Goal: Task Accomplishment & Management: Manage account settings

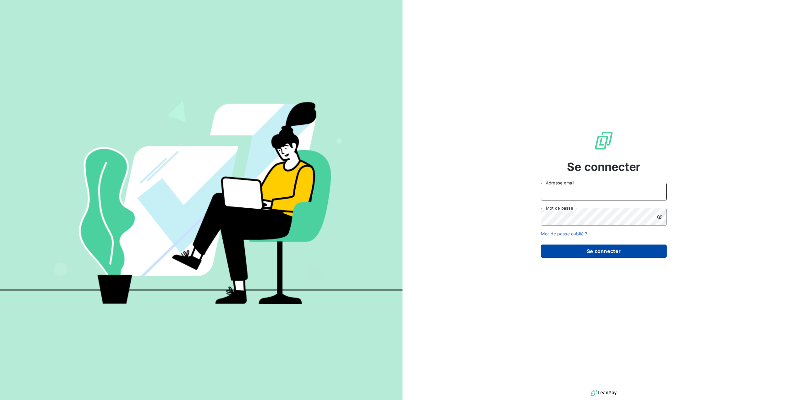
type input "[PERSON_NAME][EMAIL_ADDRESS][DOMAIN_NAME]"
click at [606, 252] on button "Se connecter" at bounding box center [604, 250] width 126 height 13
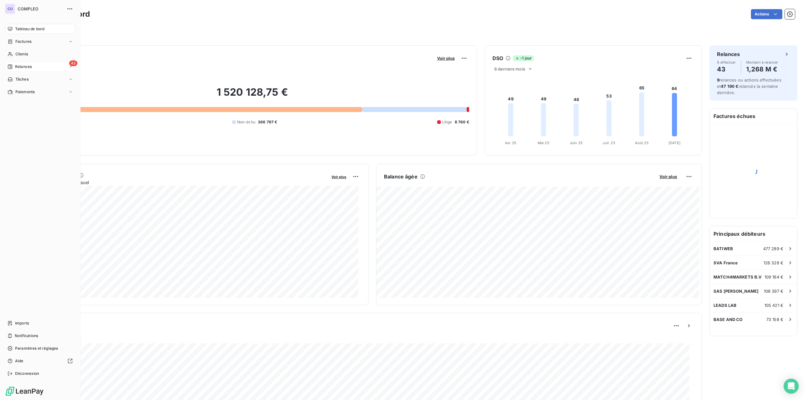
click at [18, 68] on span "Relances" at bounding box center [23, 67] width 17 height 6
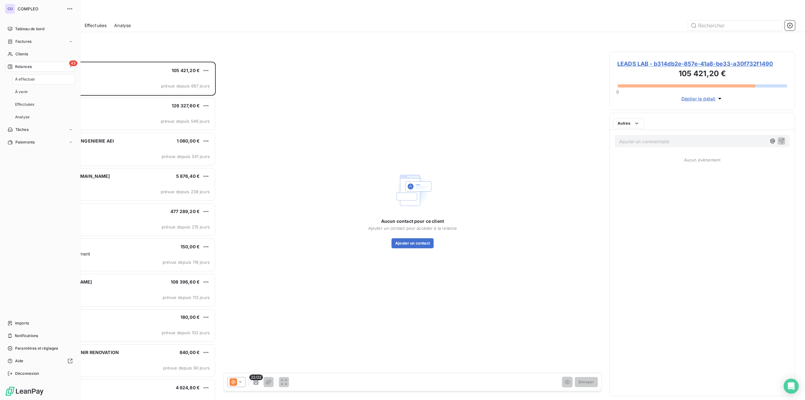
scroll to position [333, 180]
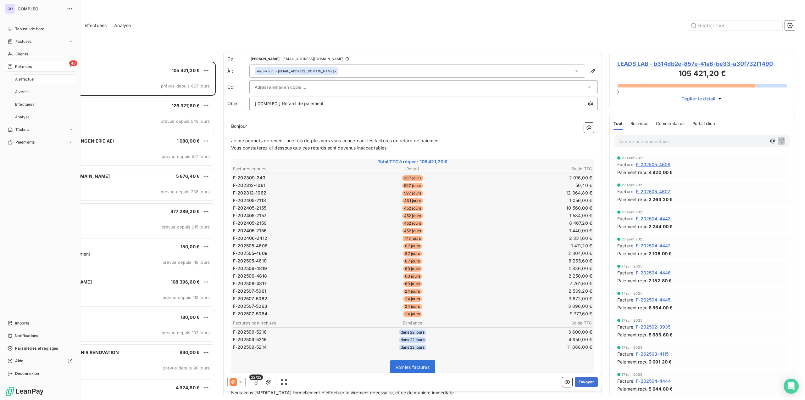
click at [28, 81] on span "À effectuer" at bounding box center [25, 79] width 20 height 6
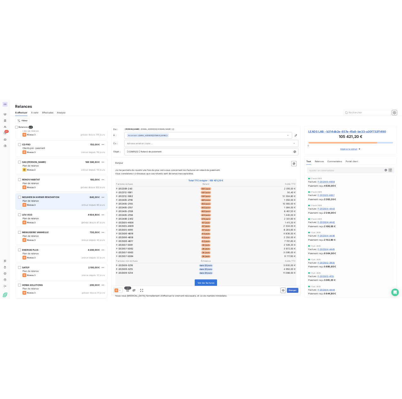
scroll to position [189, 0]
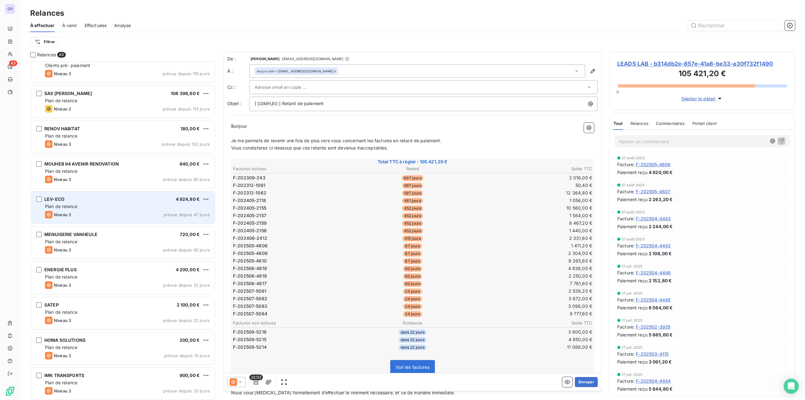
click at [118, 207] on div "Plan de relance" at bounding box center [127, 206] width 165 height 6
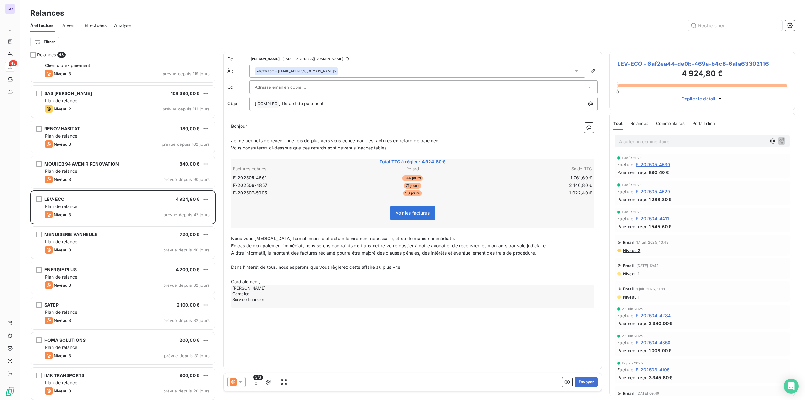
click at [278, 88] on input "text" at bounding box center [289, 86] width 68 height 9
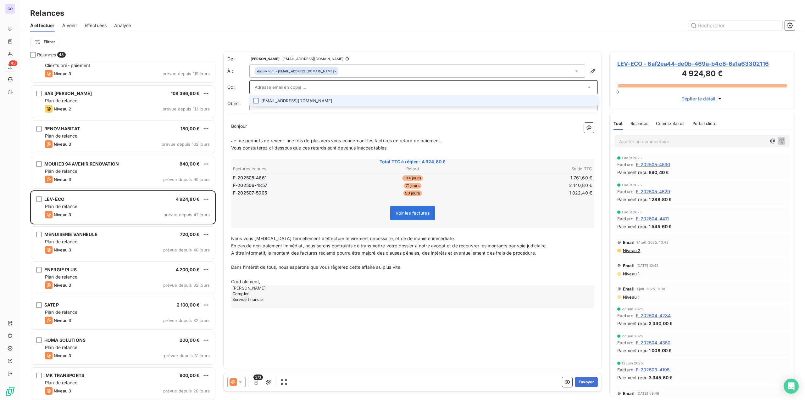
click at [277, 102] on li "[EMAIL_ADDRESS][DOMAIN_NAME]" at bounding box center [423, 100] width 348 height 11
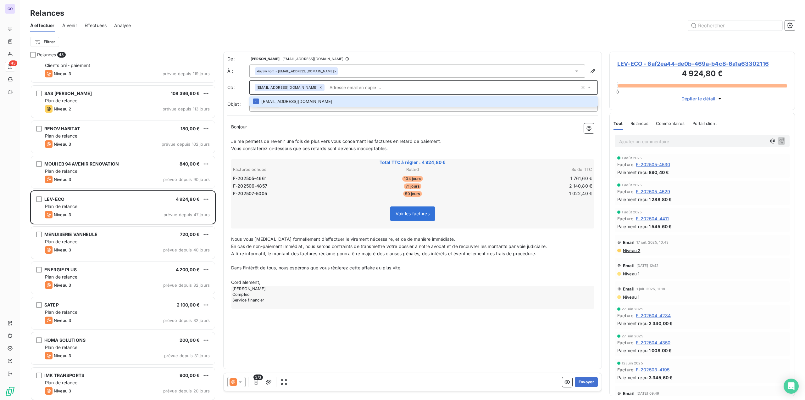
click at [264, 128] on p "Bonjour ﻿ ﻿ ﻿" at bounding box center [412, 126] width 363 height 7
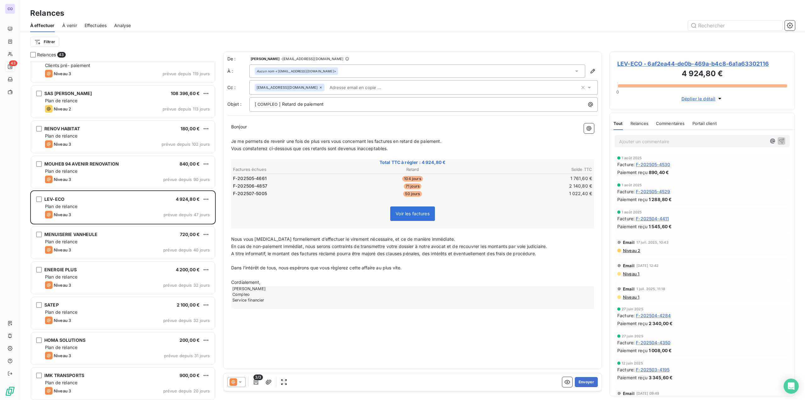
click at [242, 381] on icon at bounding box center [240, 381] width 6 height 6
click at [245, 356] on span "Niveau 2" at bounding box center [249, 356] width 19 height 6
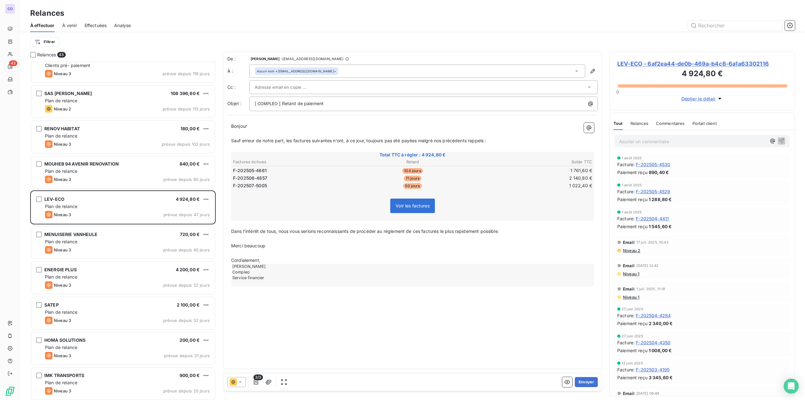
click at [268, 127] on p "Bonjour ﻿ ﻿ ﻿" at bounding box center [412, 126] width 363 height 7
click at [247, 127] on span "Bonjour" at bounding box center [239, 125] width 16 height 5
click at [274, 87] on input "text" at bounding box center [289, 86] width 68 height 9
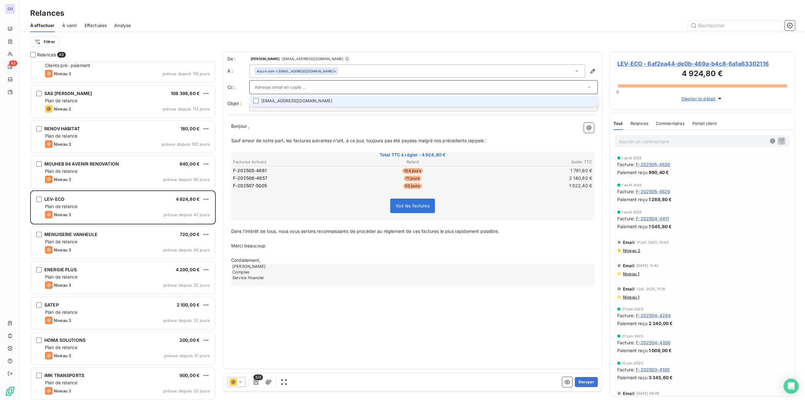
click at [274, 103] on li "[EMAIL_ADDRESS][DOMAIN_NAME]" at bounding box center [423, 100] width 348 height 11
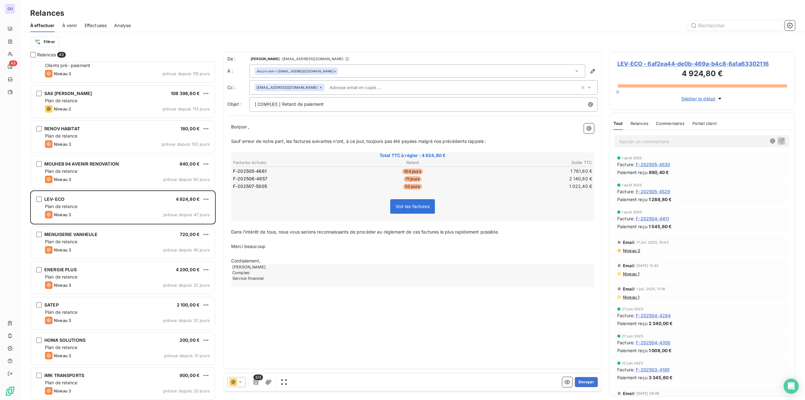
click at [270, 126] on p "Bonjour , ﻿ ﻿ ﻿" at bounding box center [412, 126] width 363 height 7
click at [583, 378] on button "Envoyer" at bounding box center [586, 382] width 23 height 10
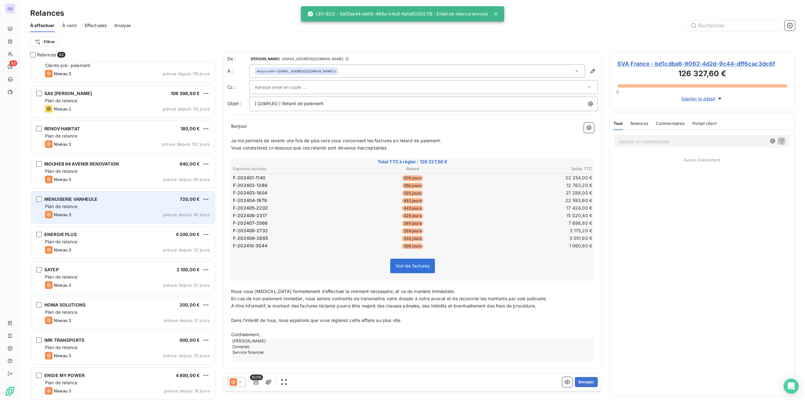
click at [99, 201] on div "MENUISERIE VANHEULE 720,00 € Plan de relance Niveau 3 prévue depuis 40 jours" at bounding box center [123, 207] width 184 height 32
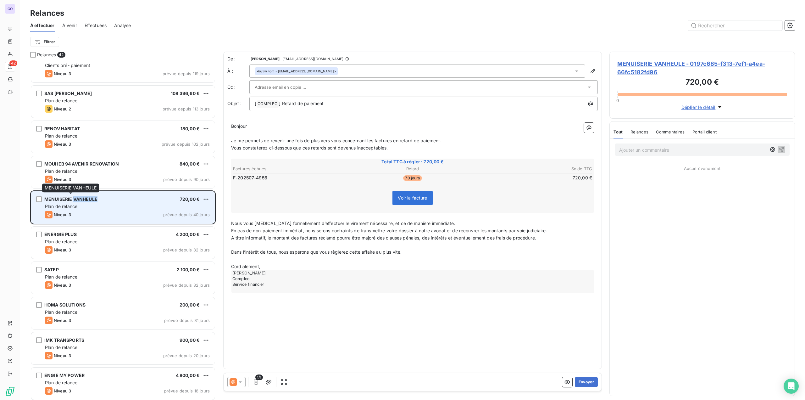
drag, startPoint x: 98, startPoint y: 200, endPoint x: 72, endPoint y: 200, distance: 25.5
click at [72, 200] on div "MENUISERIE VANHEULE 720,00 €" at bounding box center [127, 199] width 165 height 6
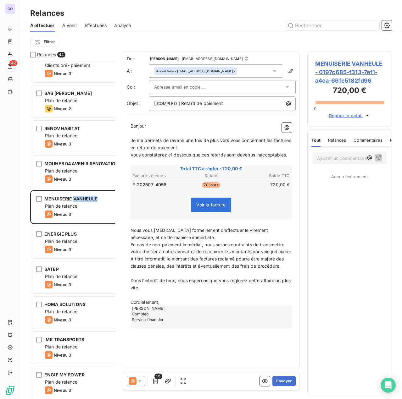
scroll to position [5, 5]
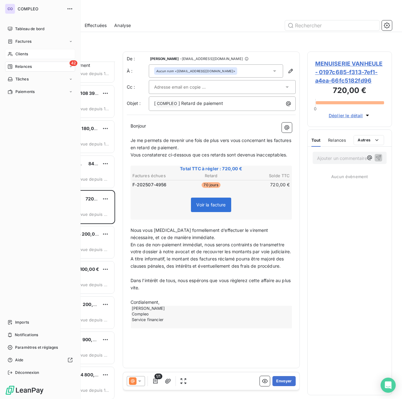
click at [14, 52] on div "Clients" at bounding box center [40, 54] width 70 height 10
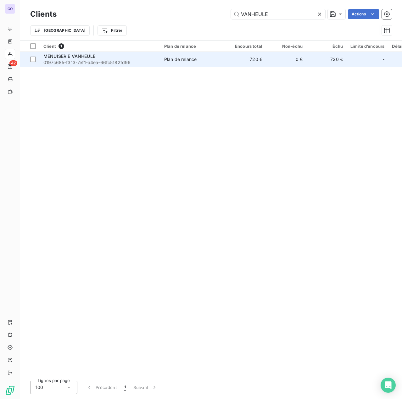
type input "VANHEULE"
click at [81, 58] on span "MENUISERIE VANHEULE" at bounding box center [69, 55] width 52 height 5
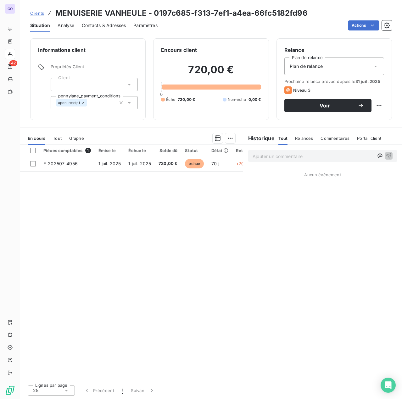
click at [334, 67] on div "Plan de relance" at bounding box center [334, 67] width 100 height 18
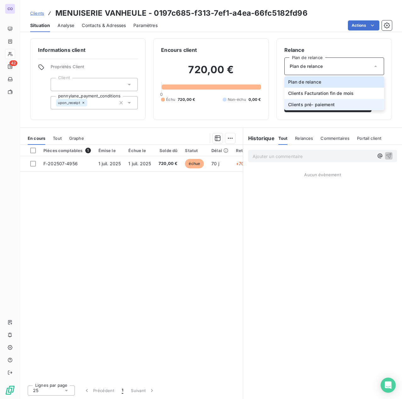
click at [324, 109] on li "Clients pré- paiement" at bounding box center [334, 104] width 100 height 11
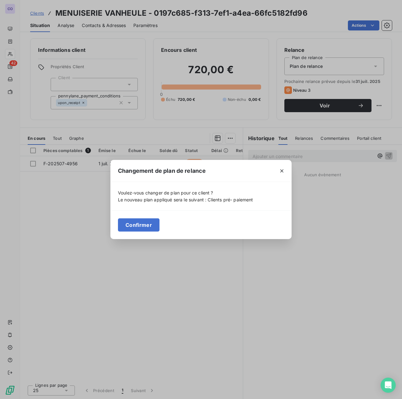
drag, startPoint x: 152, startPoint y: 226, endPoint x: 158, endPoint y: 223, distance: 6.3
click at [152, 226] on button "Confirmer" at bounding box center [138, 224] width 41 height 13
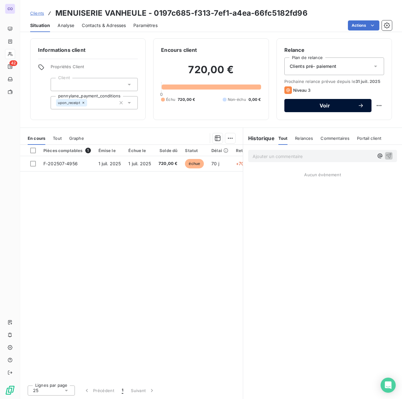
click at [364, 105] on button "Voir" at bounding box center [327, 105] width 87 height 13
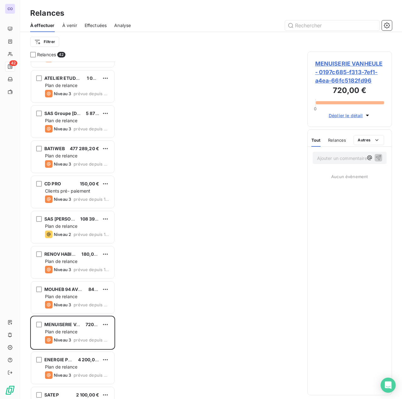
scroll to position [63, 0]
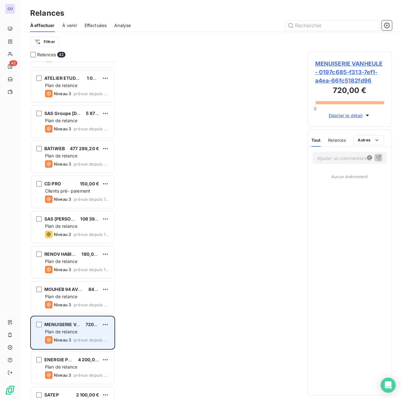
click at [68, 328] on div "MENUISERIE VANHEULE 720,00 € Plan de relance Niveau 3 prévue depuis 40 jours" at bounding box center [72, 333] width 83 height 32
click at [65, 323] on span "MENUISERIE VANHEULE" at bounding box center [70, 324] width 53 height 5
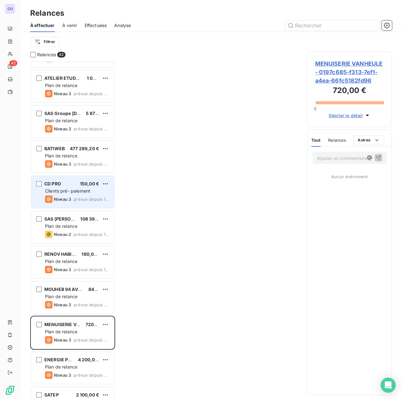
scroll to position [0, 0]
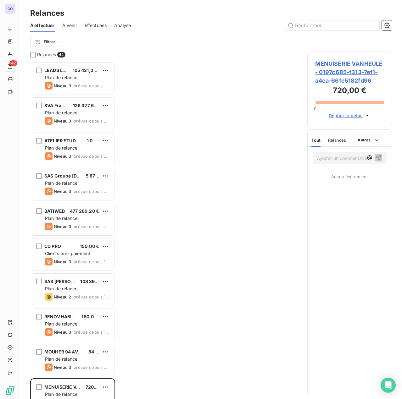
click at [67, 24] on span "À venir" at bounding box center [69, 25] width 15 height 6
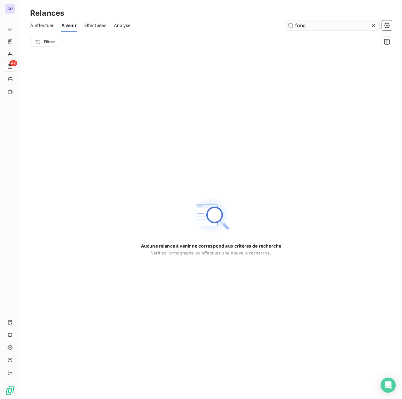
click at [320, 27] on input "fonc" at bounding box center [332, 25] width 94 height 10
click at [37, 24] on span "À effectuer" at bounding box center [42, 25] width 24 height 6
type input "VANHEULE"
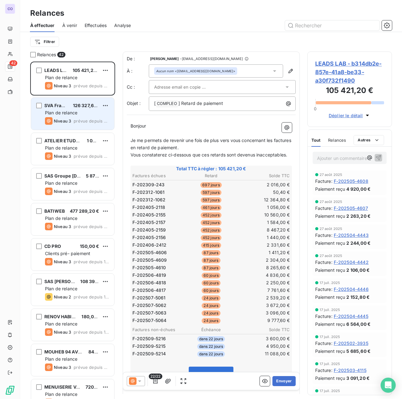
scroll to position [333, 80]
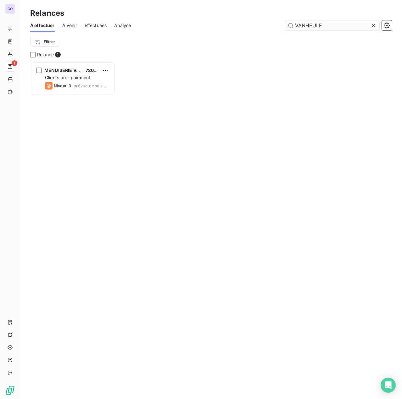
scroll to position [333, 80]
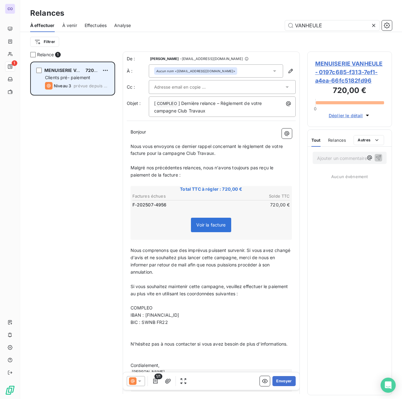
type input "VANHEULE"
click at [81, 75] on span "Clients pré- paiement" at bounding box center [67, 77] width 45 height 5
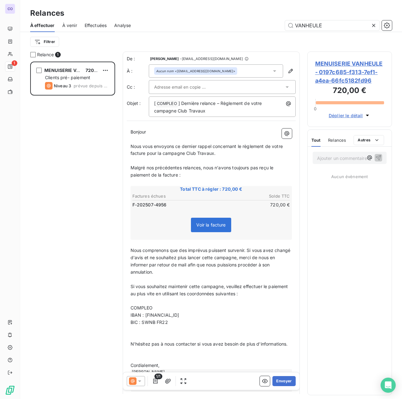
click at [141, 380] on icon at bounding box center [139, 381] width 6 height 6
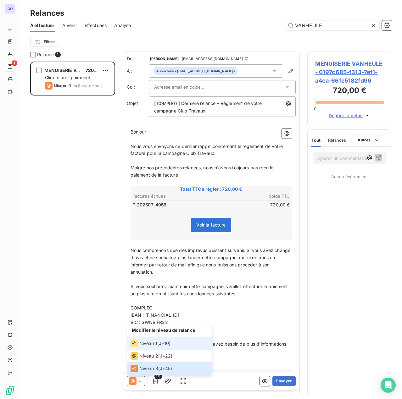
click at [151, 344] on span "Niveau 1" at bounding box center [148, 343] width 18 height 6
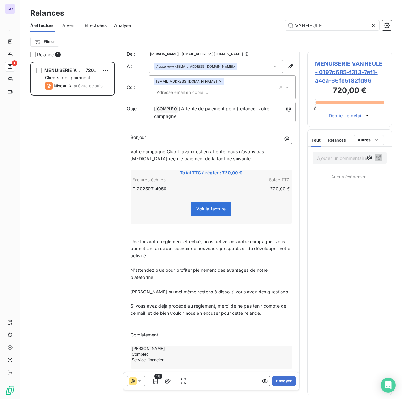
scroll to position [19, 0]
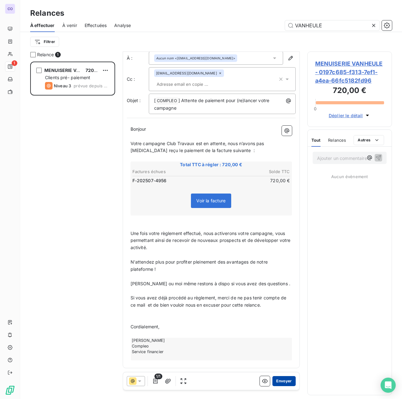
click at [277, 381] on button "Envoyer" at bounding box center [283, 381] width 23 height 10
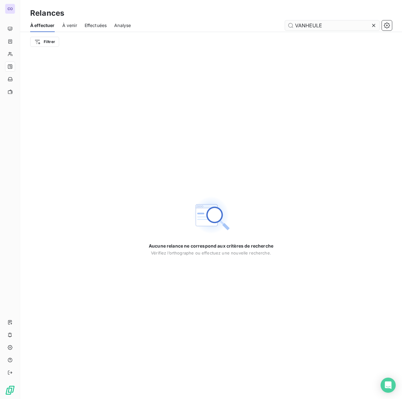
click at [376, 26] on div at bounding box center [374, 25] width 9 height 10
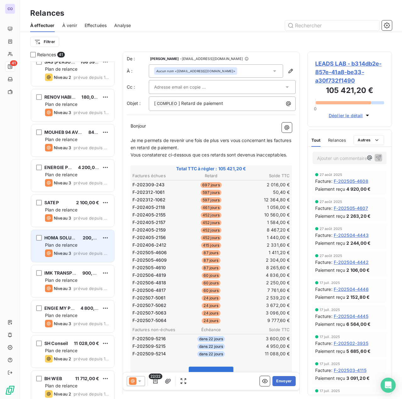
scroll to position [220, 0]
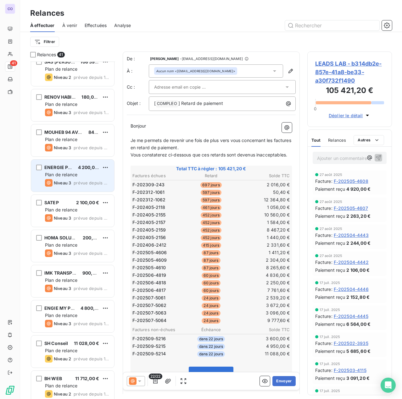
click at [64, 178] on div "ENERGIE PLUS 4 200,00 € Plan de relance Niveau 3 prévue depuis 32 jours" at bounding box center [72, 176] width 83 height 32
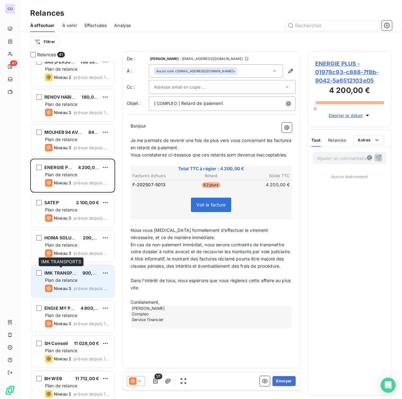
click at [58, 275] on span "IMK TRANSPORTS" at bounding box center [64, 272] width 40 height 5
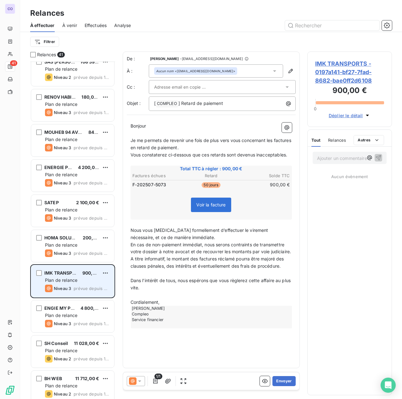
scroll to position [283, 0]
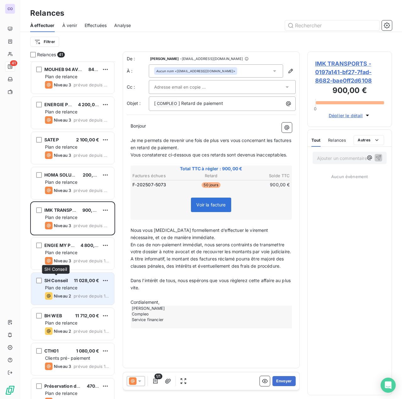
click at [67, 283] on div "SH Conseil" at bounding box center [56, 281] width 24 height 6
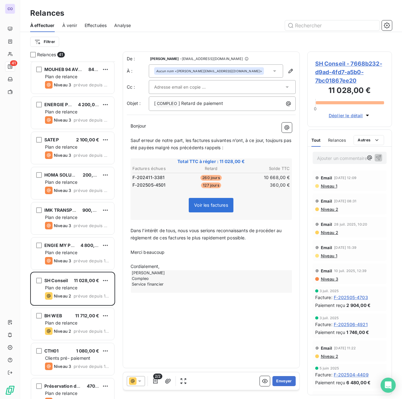
click at [148, 128] on p "Bonjour ﻿ ﻿ ﻿" at bounding box center [210, 126] width 161 height 7
click at [148, 125] on p "Bonjour ﻿ ﻿ ﻿" at bounding box center [210, 126] width 161 height 7
click at [179, 84] on input "text" at bounding box center [188, 86] width 68 height 9
click at [182, 101] on li "[EMAIL_ADDRESS][DOMAIN_NAME]" at bounding box center [222, 100] width 147 height 11
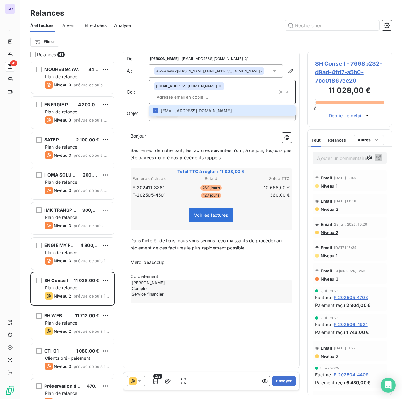
click at [159, 129] on div "Bonjour ﻿ ﻿ ﻿ ﻿ Sauf erreur de notre part, les factures suivantes n’ont, à ce j…" at bounding box center [211, 218] width 169 height 178
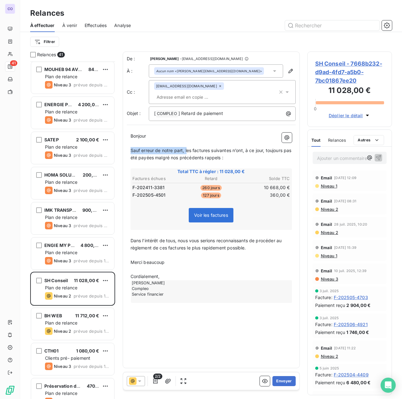
drag, startPoint x: 187, startPoint y: 139, endPoint x: 123, endPoint y: 138, distance: 64.1
click at [123, 138] on div "De : [PERSON_NAME] - [EMAIL_ADDRESS][DOMAIN_NAME] À : Aucun nom <[PERSON_NAME][…" at bounding box center [211, 210] width 177 height 317
click at [279, 381] on button "Envoyer" at bounding box center [283, 381] width 23 height 10
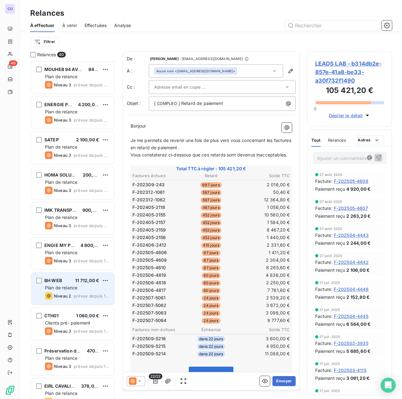
click at [77, 290] on div "Plan de relance" at bounding box center [77, 288] width 64 height 6
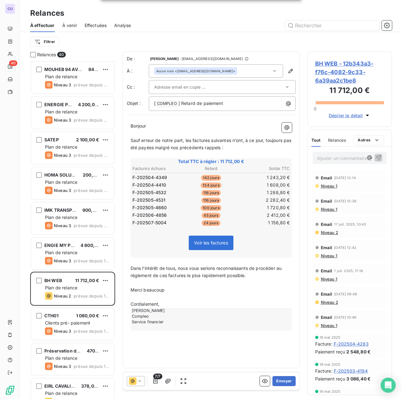
click at [173, 85] on input "text" at bounding box center [188, 86] width 68 height 9
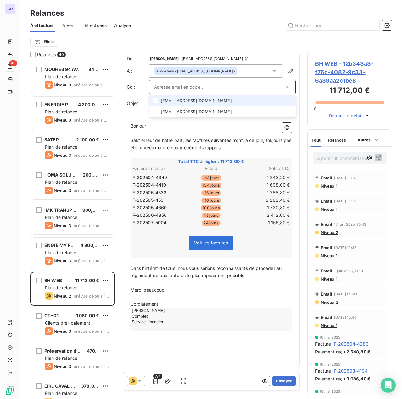
click at [173, 99] on li "[EMAIL_ADDRESS][DOMAIN_NAME]" at bounding box center [222, 100] width 147 height 11
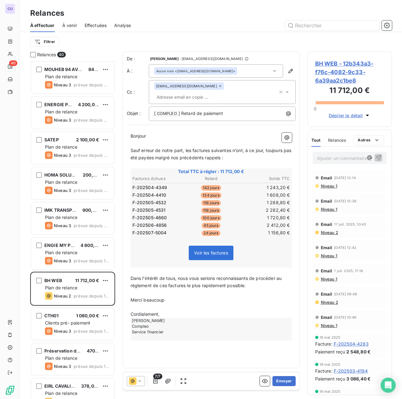
click at [234, 71] on div "Aucun nom <[EMAIL_ADDRESS][DOMAIN_NAME]>" at bounding box center [216, 70] width 134 height 13
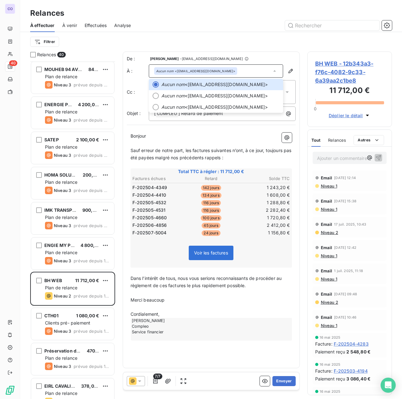
click at [199, 140] on p "﻿" at bounding box center [210, 143] width 161 height 7
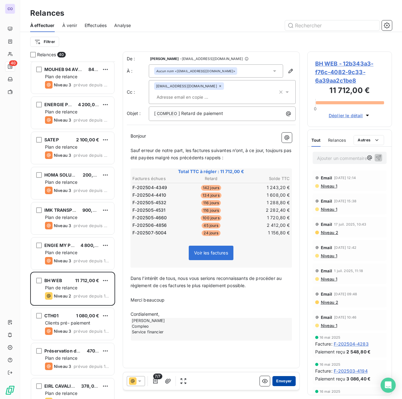
click at [279, 382] on button "Envoyer" at bounding box center [283, 381] width 23 height 10
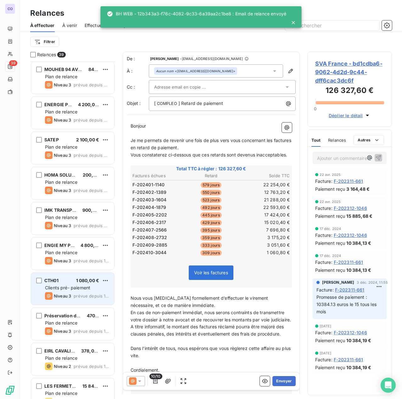
click at [76, 291] on div "CTH01 1 080,00 € Clients pré- paiement Niveau 3 prévue depuis 14 jours" at bounding box center [72, 289] width 83 height 32
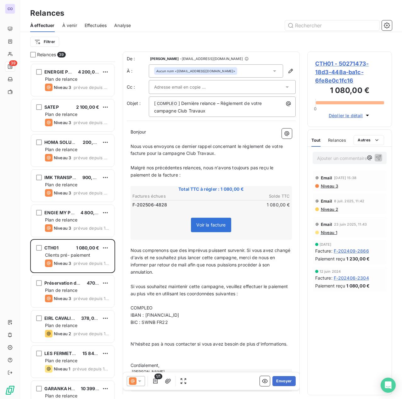
scroll to position [377, 0]
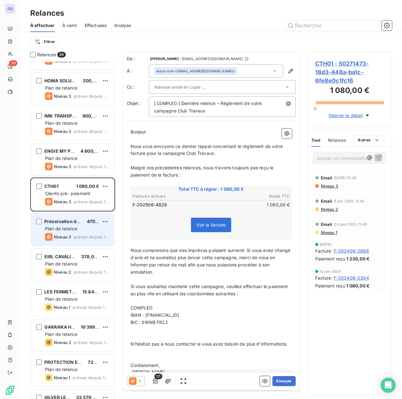
click at [62, 234] on div "Niveau 3" at bounding box center [58, 237] width 26 height 8
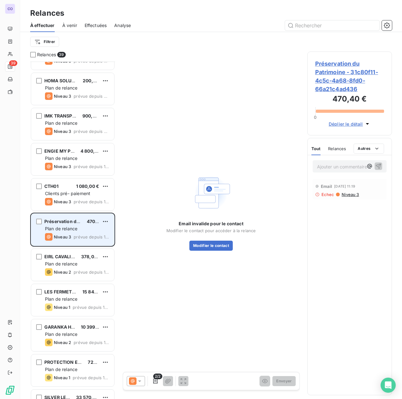
click at [69, 226] on span "Plan de relance" at bounding box center [61, 228] width 32 height 5
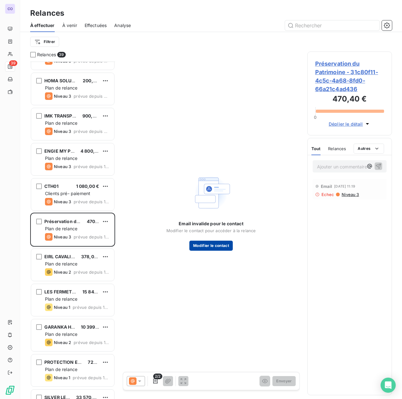
click at [212, 249] on button "Modifier le contact" at bounding box center [210, 246] width 43 height 10
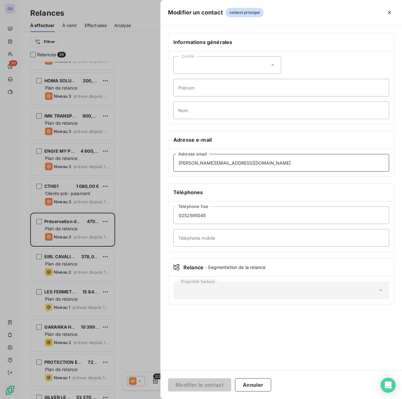
click at [248, 162] on input "[PERSON_NAME][EMAIL_ADDRESS][DOMAIN_NAME]" at bounding box center [281, 163] width 216 height 18
drag, startPoint x: 233, startPoint y: 160, endPoint x: 127, endPoint y: 163, distance: 106.0
click at [127, 399] on div "Modifier un contact contact principal Informations générales Civilité Prénom No…" at bounding box center [201, 399] width 402 height 0
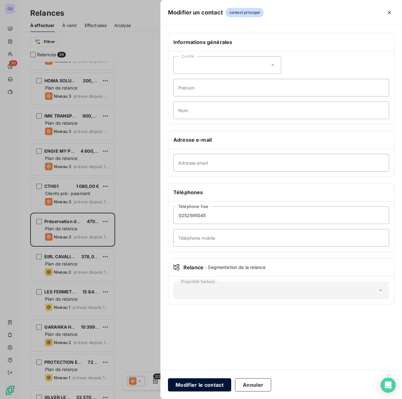
click at [193, 385] on button "Modifier le contact" at bounding box center [199, 384] width 63 height 13
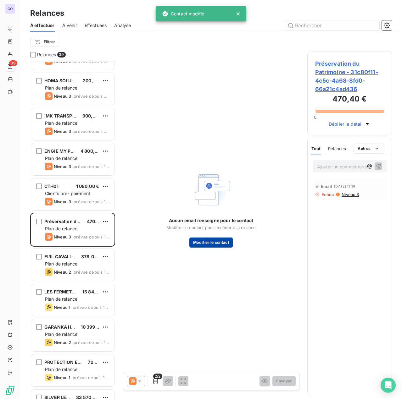
click at [212, 243] on button "Modifier le contact" at bounding box center [210, 243] width 43 height 10
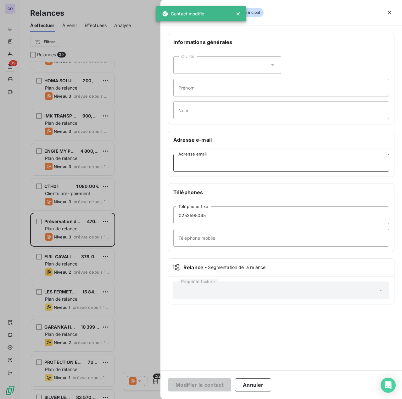
click at [208, 163] on input "Adresse email" at bounding box center [281, 163] width 216 height 18
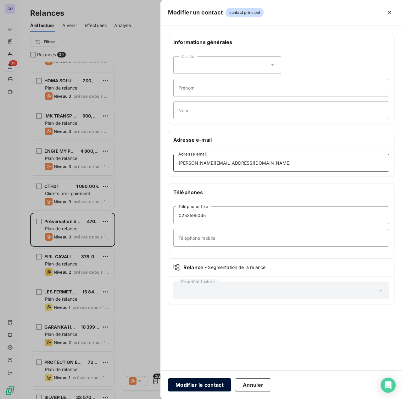
type input "[PERSON_NAME][EMAIL_ADDRESS][DOMAIN_NAME]"
click at [206, 384] on button "Modifier le contact" at bounding box center [199, 384] width 63 height 13
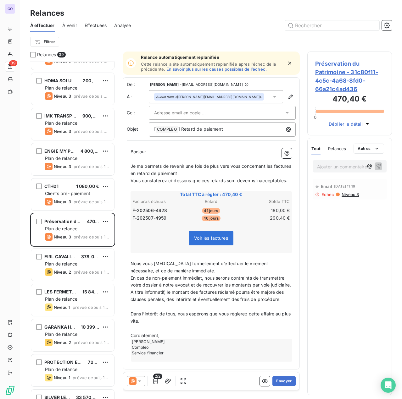
click at [160, 112] on input "text" at bounding box center [188, 112] width 68 height 9
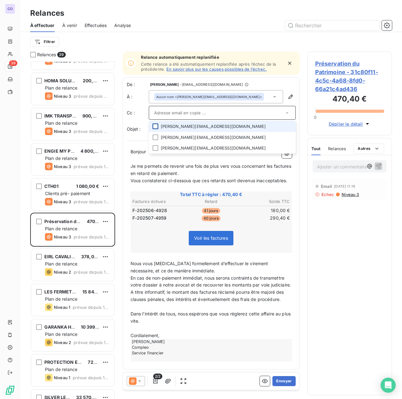
click at [155, 128] on div at bounding box center [155, 127] width 6 height 6
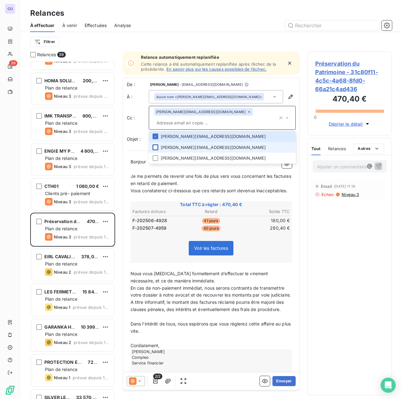
click at [155, 145] on div at bounding box center [155, 148] width 6 height 6
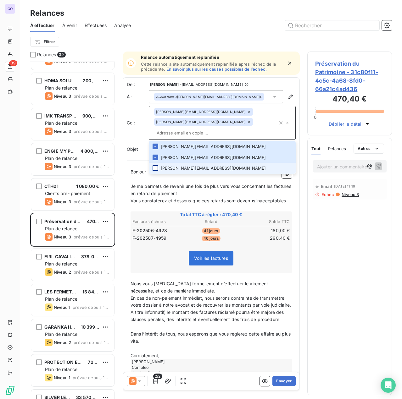
click at [155, 165] on div at bounding box center [155, 168] width 6 height 6
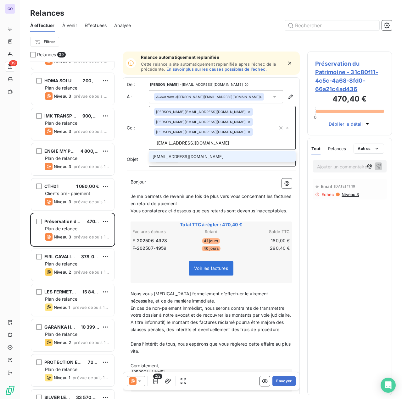
click at [201, 156] on p "[ COMPLEO ﻿ ] Retard de paiement" at bounding box center [223, 160] width 139 height 8
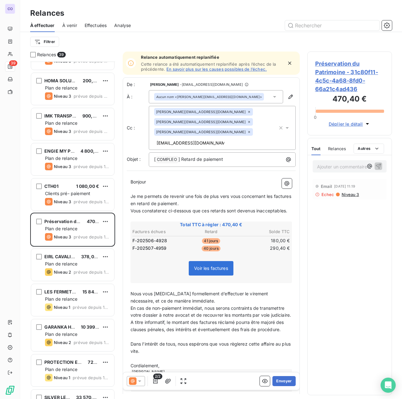
scroll to position [0, 6]
drag, startPoint x: 206, startPoint y: 122, endPoint x: 282, endPoint y: 125, distance: 76.4
click at [282, 125] on div "[PERSON_NAME][EMAIL_ADDRESS][DOMAIN_NAME] [DOMAIN_NAME][EMAIL_ADDRESS][DOMAIN_N…" at bounding box center [222, 128] width 147 height 44
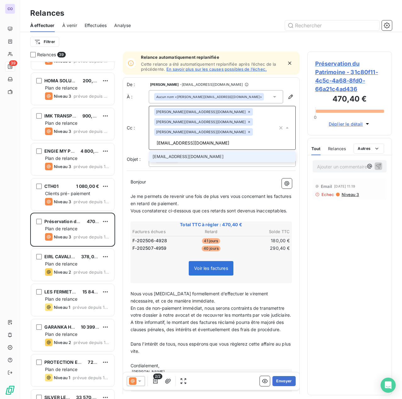
type input "[EMAIL_ADDRESS][DOMAIN_NAME]"
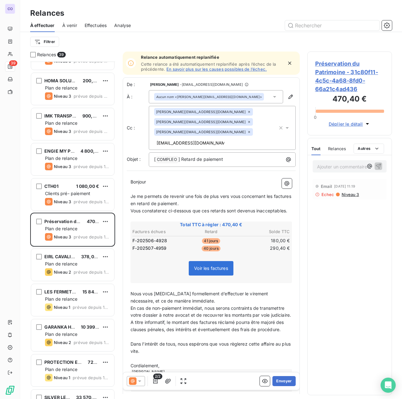
drag, startPoint x: 185, startPoint y: 185, endPoint x: 180, endPoint y: 251, distance: 66.8
click at [185, 194] on span "Je me permets de revenir une fois de plus vers vous concernant les factures en …" at bounding box center [211, 200] width 162 height 13
click at [141, 382] on icon at bounding box center [139, 381] width 6 height 6
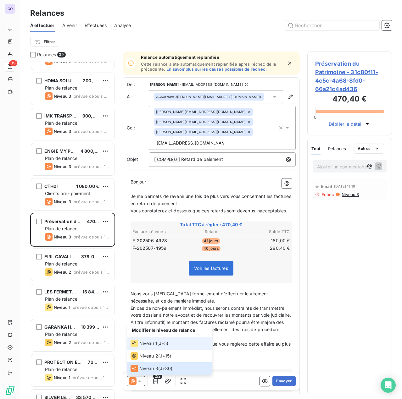
click at [151, 346] on span "Niveau 1" at bounding box center [148, 343] width 18 height 6
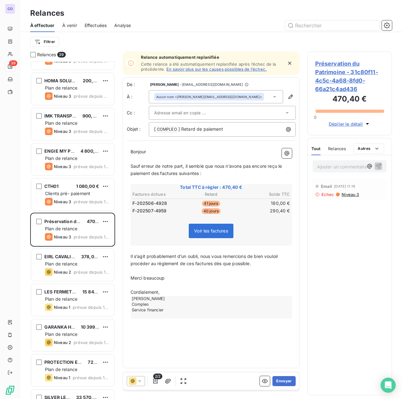
click at [335, 147] on span "Relances" at bounding box center [337, 148] width 18 height 5
click at [174, 153] on p "Bonjour ﻿ ﻿ ﻿" at bounding box center [210, 151] width 161 height 7
click at [146, 151] on span "Bonjour" at bounding box center [138, 151] width 16 height 5
click at [168, 273] on p "﻿" at bounding box center [210, 270] width 161 height 7
click at [179, 113] on input "text" at bounding box center [188, 112] width 68 height 9
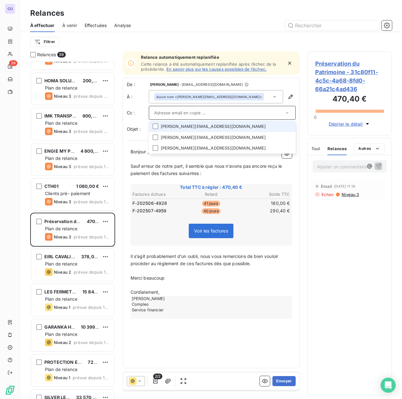
click at [177, 126] on li "[PERSON_NAME][EMAIL_ADDRESS][DOMAIN_NAME]" at bounding box center [222, 126] width 147 height 11
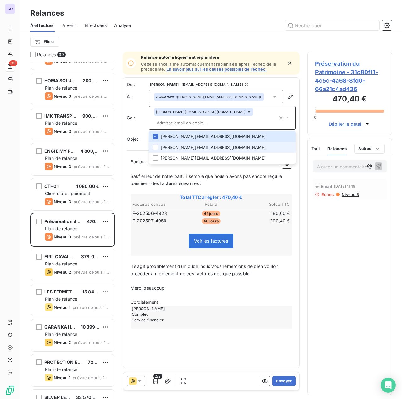
click at [172, 142] on li "[PERSON_NAME][EMAIL_ADDRESS][DOMAIN_NAME]" at bounding box center [222, 147] width 147 height 11
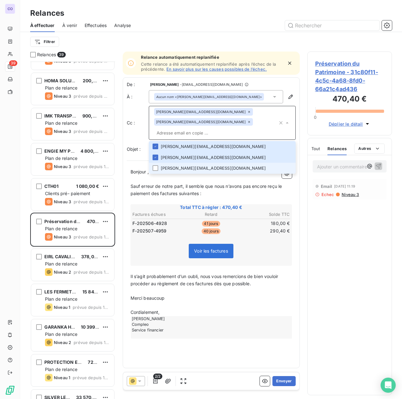
click at [168, 163] on li "[PERSON_NAME][EMAIL_ADDRESS][DOMAIN_NAME]" at bounding box center [222, 168] width 147 height 11
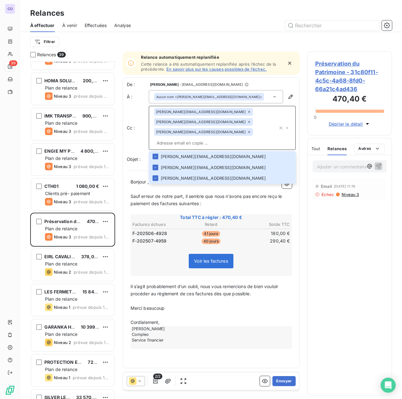
paste input "[EMAIL_ADDRESS][DOMAIN_NAME]"
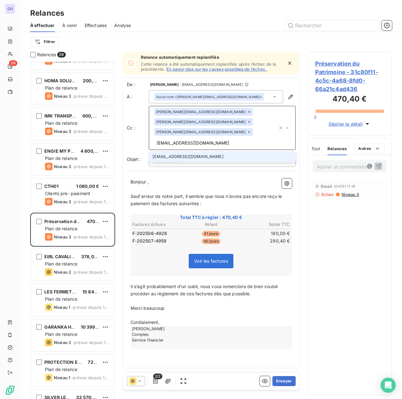
type input "[EMAIL_ADDRESS][DOMAIN_NAME]"
click at [247, 120] on icon at bounding box center [249, 122] width 4 height 4
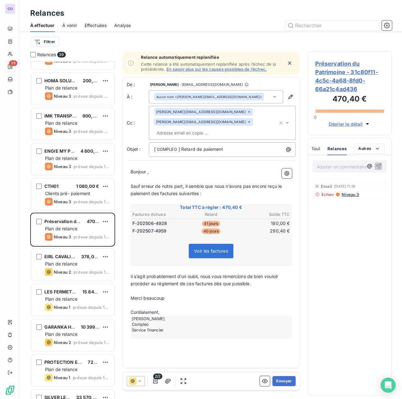
click at [202, 128] on input "text" at bounding box center [190, 132] width 73 height 9
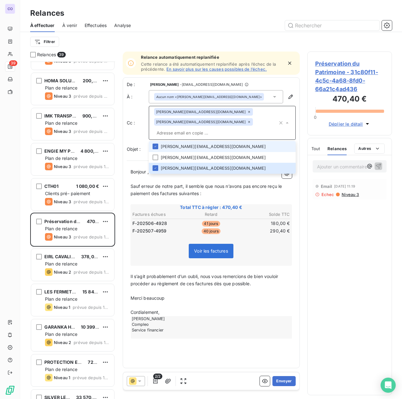
paste input "[EMAIL_ADDRESS][DOMAIN_NAME]"
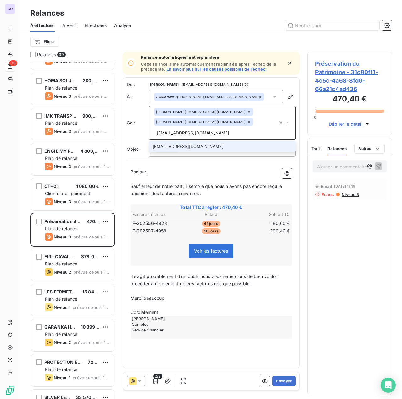
type input "[EMAIL_ADDRESS][DOMAIN_NAME]"
click at [201, 141] on li "[EMAIL_ADDRESS][DOMAIN_NAME]" at bounding box center [222, 146] width 147 height 11
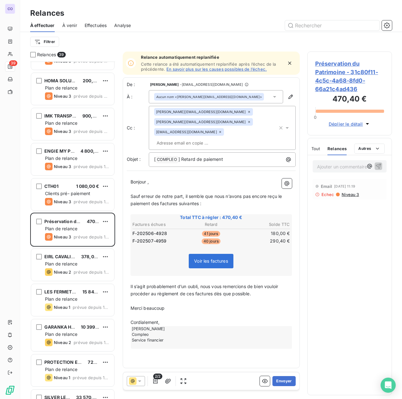
click at [190, 214] on span "Total TTC à régler : 470,40 €" at bounding box center [210, 217] width 159 height 6
click at [285, 379] on button "Envoyer" at bounding box center [283, 381] width 23 height 10
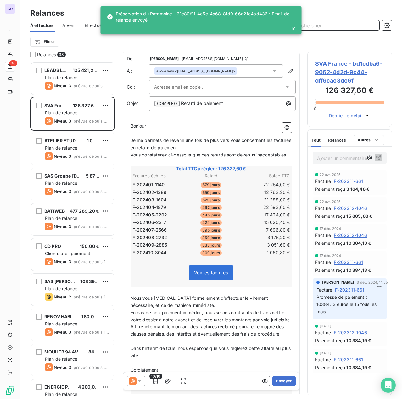
click at [319, 30] on input "text" at bounding box center [332, 25] width 94 height 10
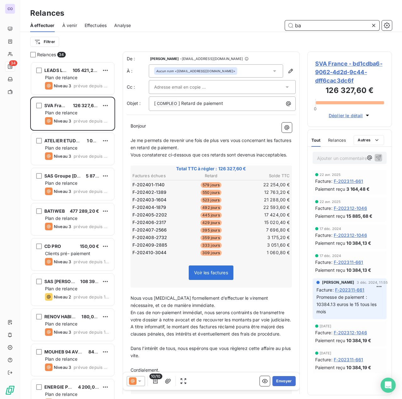
scroll to position [333, 80]
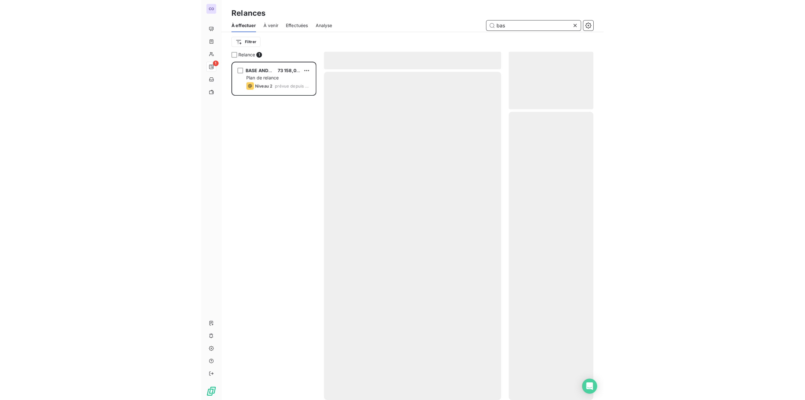
scroll to position [333, 80]
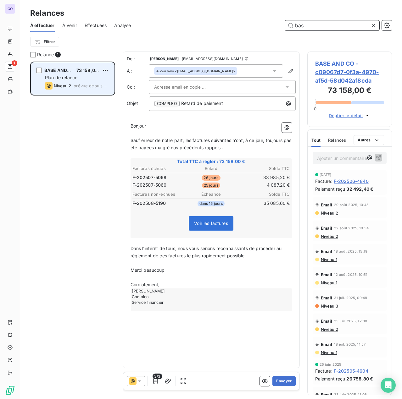
type input "bas"
click at [77, 78] on span "Plan de relance" at bounding box center [61, 77] width 32 height 5
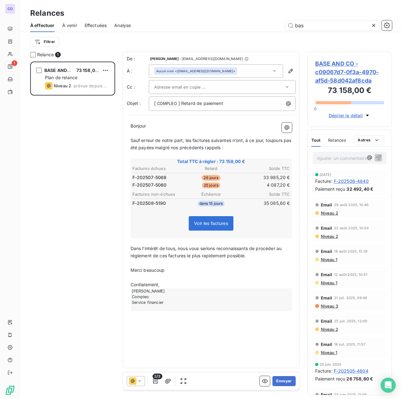
click at [164, 89] on input "text" at bounding box center [188, 86] width 68 height 9
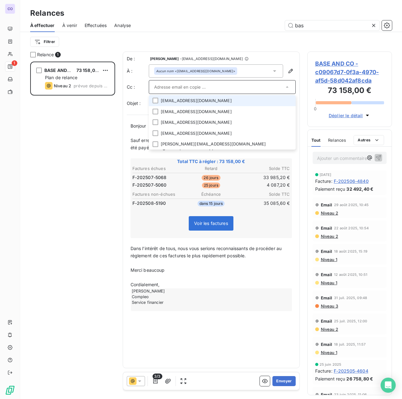
click at [163, 100] on li "[EMAIL_ADDRESS][DOMAIN_NAME]" at bounding box center [222, 100] width 147 height 11
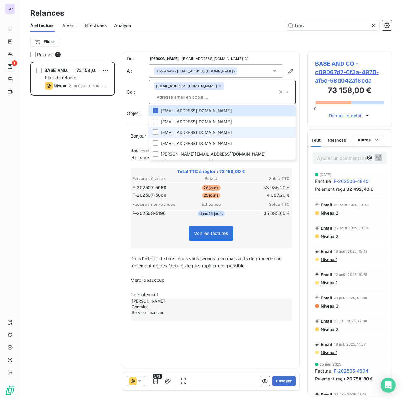
click at [159, 127] on li "[EMAIL_ADDRESS][DOMAIN_NAME]" at bounding box center [222, 132] width 147 height 11
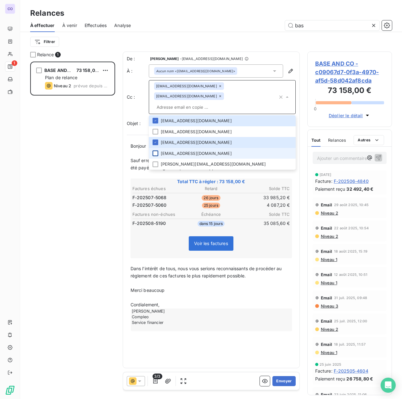
click at [156, 151] on div at bounding box center [155, 154] width 6 height 6
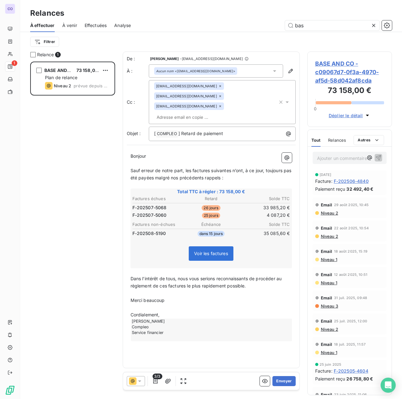
click at [139, 153] on span "Bonjour" at bounding box center [138, 155] width 16 height 5
click at [150, 153] on span at bounding box center [149, 155] width 1 height 5
click at [229, 168] on span "Sauf erreur de notre part, les factures suivantes n’ont, à ce jour, toujours pa…" at bounding box center [211, 174] width 162 height 13
click at [161, 160] on p "﻿" at bounding box center [210, 163] width 161 height 7
click at [226, 113] on input "text" at bounding box center [190, 117] width 73 height 9
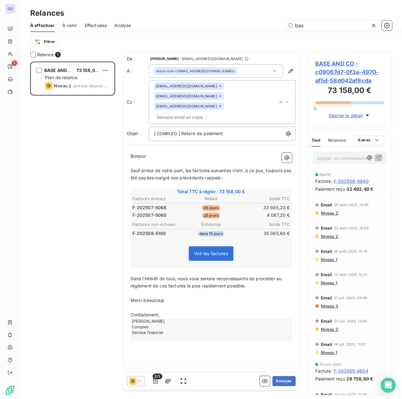
paste input "[EMAIL_ADDRESS][DOMAIN_NAME]"
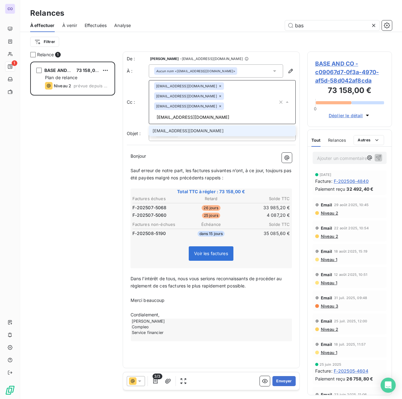
type input "[EMAIL_ADDRESS][DOMAIN_NAME]"
click at [195, 125] on li "[EMAIL_ADDRESS][DOMAIN_NAME]" at bounding box center [222, 130] width 147 height 11
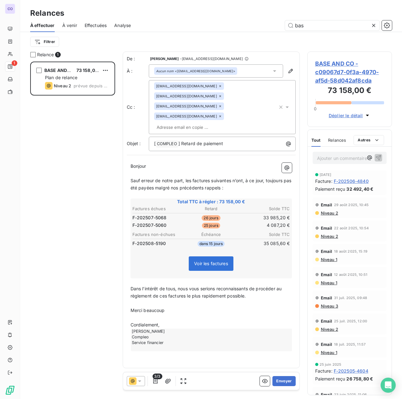
click at [170, 170] on p "﻿" at bounding box center [210, 173] width 161 height 7
click at [268, 285] on p "Dans l’intérêt de tous, nous vous serions reconnaissants de procéder au règleme…" at bounding box center [210, 292] width 161 height 14
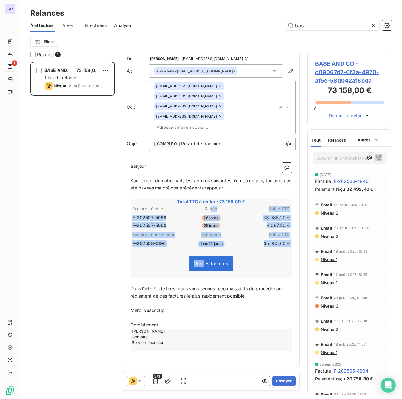
drag, startPoint x: 206, startPoint y: 218, endPoint x: 202, endPoint y: 241, distance: 23.5
click at [203, 239] on div "Total TTC à régler : 73 158,00 € Factures échues Retard Solde TTC F-202507-5068…" at bounding box center [210, 239] width 161 height 80
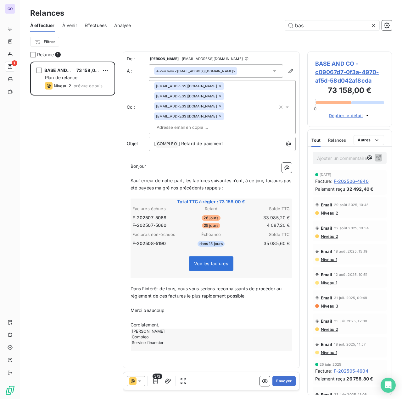
click at [176, 178] on span "Sauf erreur de notre part, les factures suivantes n’ont, à ce jour, toujours pa…" at bounding box center [211, 184] width 162 height 13
click at [162, 163] on p "Bonjour ﻿ ﻿ ﻿" at bounding box center [210, 166] width 161 height 7
click at [146, 163] on span "Bonjour" at bounding box center [138, 165] width 16 height 5
click at [170, 286] on span "Dans l’intérêt de tous, nous vous serions reconnaissants de procéder au règleme…" at bounding box center [206, 292] width 152 height 13
click at [229, 178] on span "Sauf erreur de notre part, les factures suivantes n’ont, à ce jour, toujours pa…" at bounding box center [211, 184] width 162 height 13
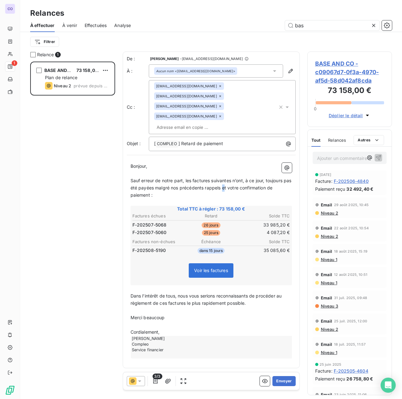
drag, startPoint x: 231, startPoint y: 167, endPoint x: 233, endPoint y: 170, distance: 3.5
click at [233, 177] on p "Sauf erreur de notre part, les factures suivantes n’ont, à ce jour, toujours pa…" at bounding box center [210, 188] width 161 height 22
click at [229, 178] on span "Sauf erreur de notre part, les factures suivantes n’ont, à ce jour, toujours pa…" at bounding box center [211, 188] width 162 height 20
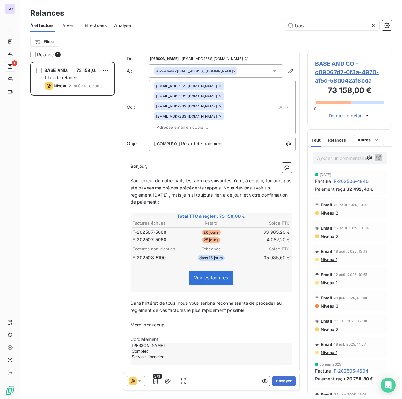
drag, startPoint x: 248, startPoint y: 175, endPoint x: 252, endPoint y: 185, distance: 10.4
click at [252, 185] on p "Sauf erreur de notre part, les factures suivantes n’ont, à ce jour, toujours pa…" at bounding box center [210, 191] width 161 height 29
click at [249, 178] on span "Sauf erreur de notre part, les factures suivantes n’ont, à ce jour, toujours pa…" at bounding box center [211, 191] width 162 height 27
click at [174, 163] on p "Bonjour, ﻿ ﻿ ﻿" at bounding box center [210, 166] width 161 height 7
click at [231, 178] on span "Sauf erreur de notre part, les factures suivantes n’ont, à ce jour, toujours pa…" at bounding box center [211, 188] width 162 height 20
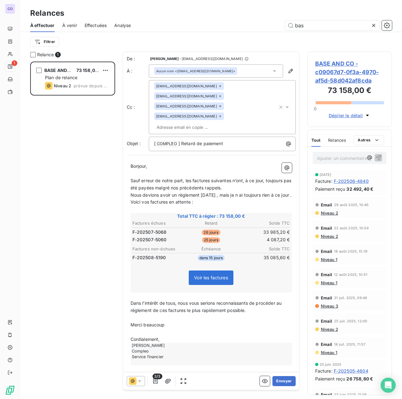
click at [245, 192] on span "Nous devions avoir un règlement [DATE] , mais je n ai toujours rien à ce jour ." at bounding box center [210, 194] width 161 height 5
click at [248, 192] on p "Nous devions avoir un règlement [DATE] , mais je n'ai toujours rien à ce jour ." at bounding box center [210, 195] width 161 height 7
click at [139, 192] on span "Nous devions avoir un règlement [DATE] , mais je n'ai toujours rien à ce jour ." at bounding box center [210, 194] width 161 height 5
click at [202, 199] on p "Voici vos factures en attente :" at bounding box center [210, 202] width 161 height 7
click at [176, 336] on p "Cordialement," at bounding box center [210, 339] width 161 height 7
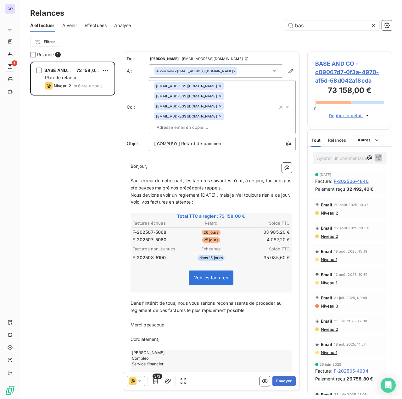
click at [165, 163] on p "Bonjour, ﻿ ﻿ ﻿" at bounding box center [210, 166] width 161 height 7
click at [147, 177] on p "Sauf erreur de notre part, les factures suivantes n’ont, à ce jour, toujours pa…" at bounding box center [210, 184] width 161 height 14
click at [141, 170] on p "﻿" at bounding box center [210, 173] width 161 height 7
click at [135, 178] on span "Sauf erreur de notre part, les factures suivantes n’ont, à ce jour, toujours pa…" at bounding box center [211, 184] width 162 height 13
click at [285, 375] on div "3/3 Envoyer" at bounding box center [211, 381] width 176 height 18
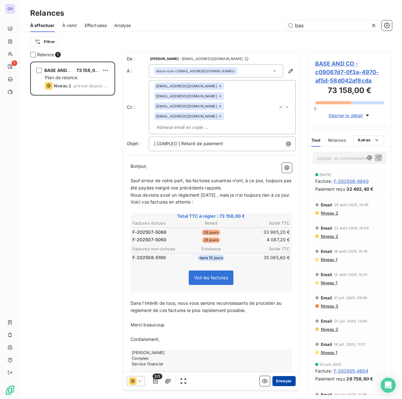
click at [282, 383] on button "Envoyer" at bounding box center [283, 381] width 23 height 10
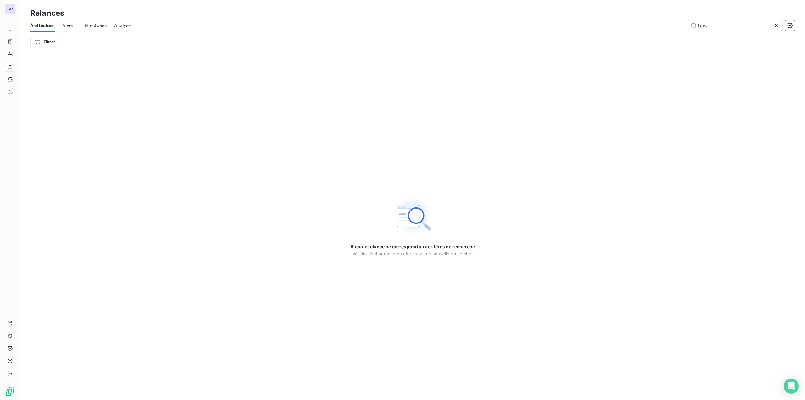
click at [778, 26] on icon at bounding box center [776, 25] width 6 height 6
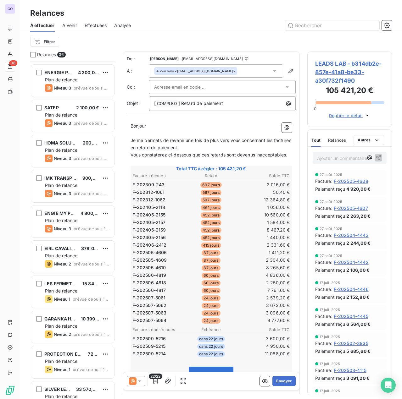
scroll to position [377, 0]
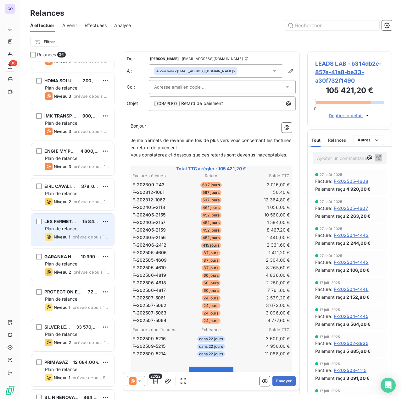
click at [69, 229] on span "Plan de relance" at bounding box center [61, 228] width 32 height 5
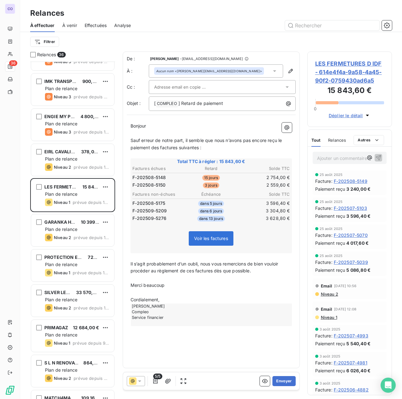
scroll to position [440, 0]
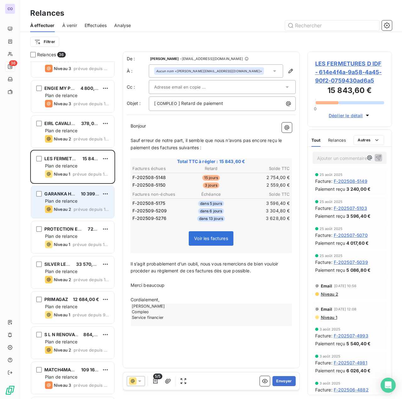
click at [93, 200] on div "Plan de relance" at bounding box center [77, 201] width 64 height 6
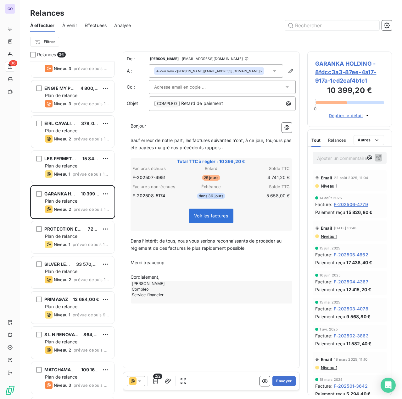
drag, startPoint x: 205, startPoint y: 86, endPoint x: 210, endPoint y: 84, distance: 5.8
click at [205, 86] on input "text" at bounding box center [188, 86] width 68 height 9
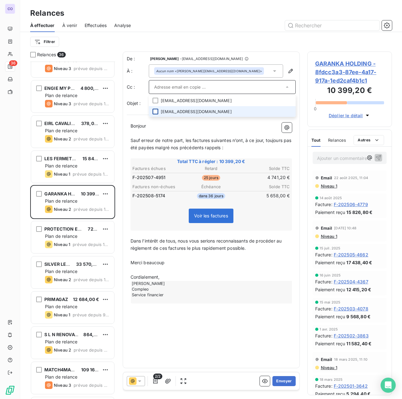
click at [157, 109] on div at bounding box center [155, 112] width 6 height 6
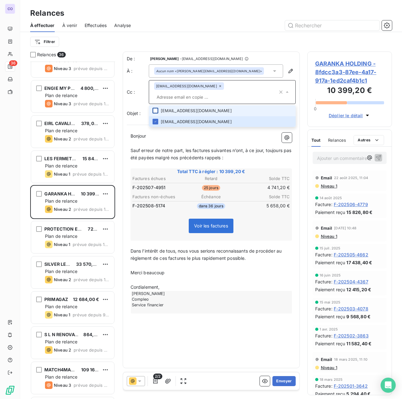
click at [153, 110] on div at bounding box center [155, 111] width 6 height 6
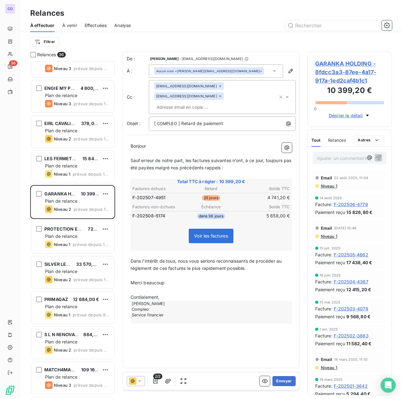
click at [146, 157] on p "Sauf erreur de notre part, les factures suivantes n’ont, à ce jour, toujours pa…" at bounding box center [210, 164] width 161 height 14
click at [148, 143] on p "Bonjour ﻿ ﻿ ﻿" at bounding box center [210, 146] width 161 height 7
click at [146, 143] on span "Bonjour" at bounding box center [138, 145] width 16 height 5
click at [242, 158] on p "Sauf erreur de notre part, les factures suivantes n’ont, à ce jour, toujours pa…" at bounding box center [210, 164] width 161 height 14
click at [283, 380] on button "Envoyer" at bounding box center [283, 381] width 23 height 10
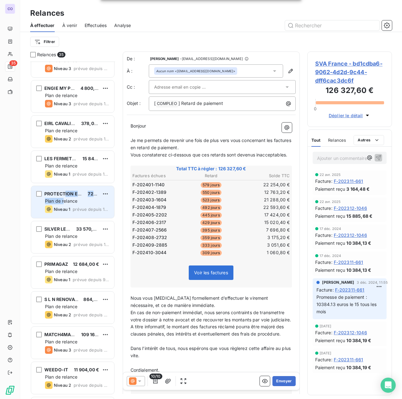
click at [63, 199] on div "PROTECTION ETUDE CONCEPT 720,00 € Plan de relance Niveau 1 prévue depuis 10 jou…" at bounding box center [72, 202] width 83 height 32
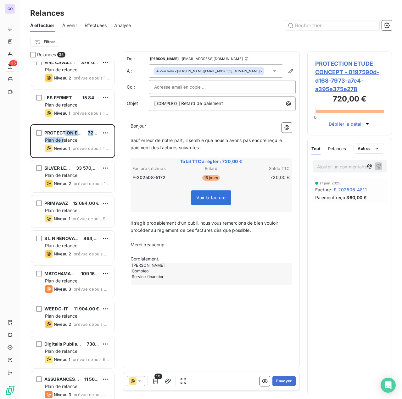
scroll to position [503, 0]
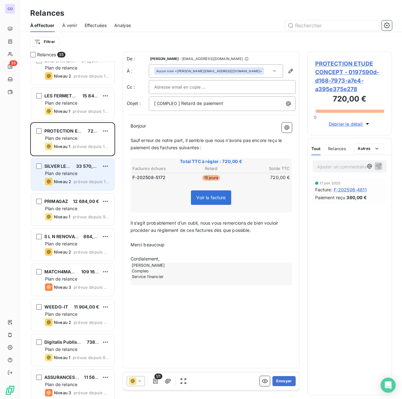
click at [70, 178] on div "Niveau 2" at bounding box center [58, 182] width 26 height 8
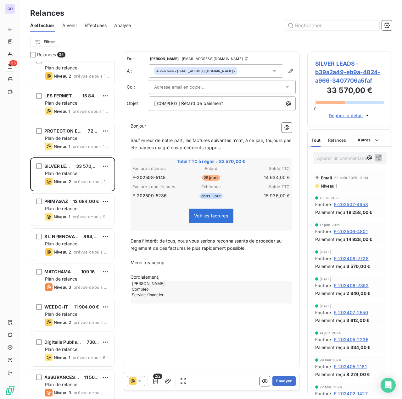
click at [172, 85] on input "text" at bounding box center [188, 86] width 68 height 9
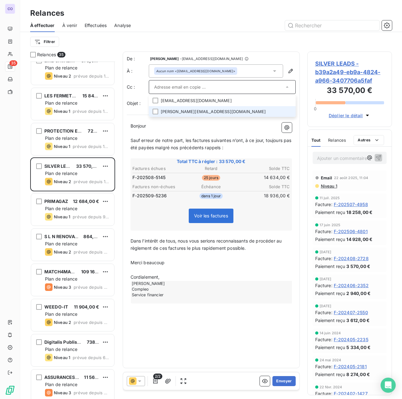
click at [167, 111] on li "[PERSON_NAME][EMAIL_ADDRESS][DOMAIN_NAME]" at bounding box center [222, 111] width 147 height 11
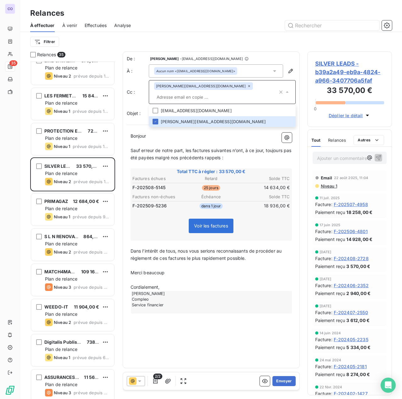
click at [152, 148] on span "Sauf erreur de notre part, les factures suivantes n’ont, à ce jour, toujours pa…" at bounding box center [211, 154] width 162 height 13
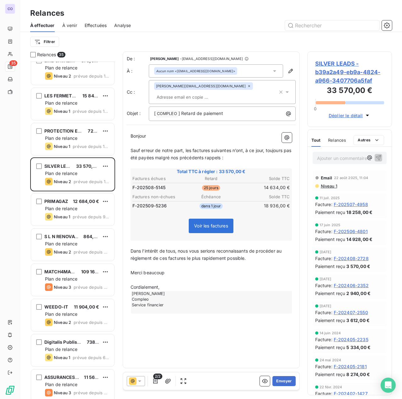
click at [174, 140] on p "﻿" at bounding box center [210, 143] width 161 height 7
click at [290, 378] on button "Envoyer" at bounding box center [283, 381] width 23 height 10
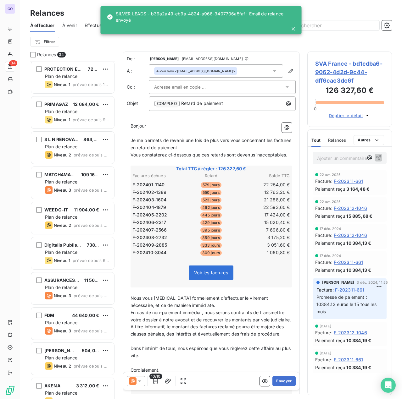
scroll to position [566, 0]
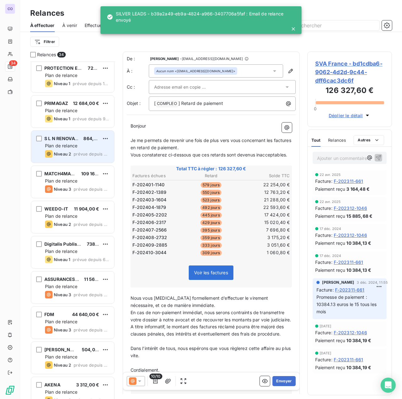
click at [67, 149] on div "S L N RENOVATIONS 864,00 € Plan de relance Niveau 2 prévue depuis 9 jours" at bounding box center [72, 147] width 83 height 32
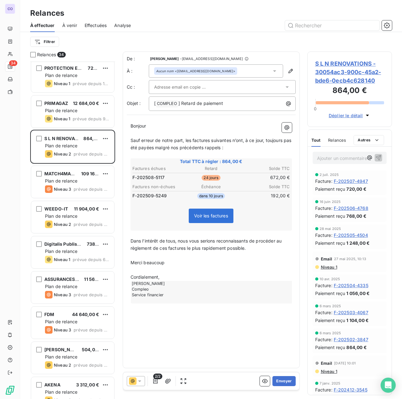
click at [163, 130] on p "﻿" at bounding box center [210, 133] width 161 height 7
click at [146, 126] on span "Bonjour" at bounding box center [138, 125] width 16 height 5
click at [165, 87] on input "text" at bounding box center [188, 86] width 68 height 9
click at [166, 98] on li "[EMAIL_ADDRESS][DOMAIN_NAME]" at bounding box center [222, 100] width 147 height 11
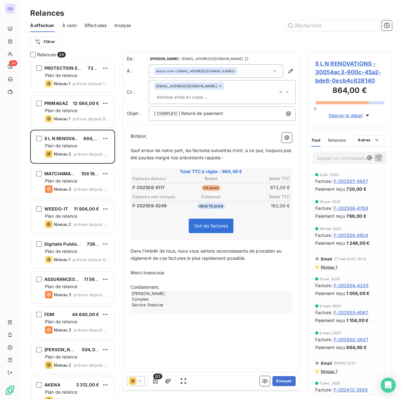
click at [159, 133] on p "Bonjour, ﻿ ﻿ ﻿" at bounding box center [210, 136] width 161 height 7
click at [282, 382] on button "Envoyer" at bounding box center [283, 381] width 23 height 10
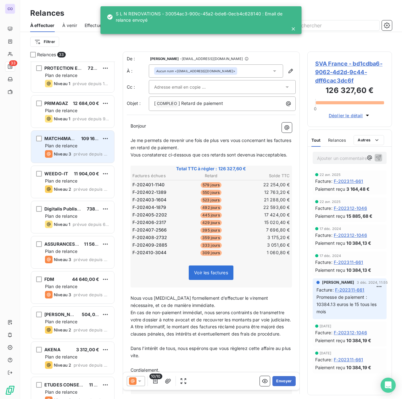
click at [70, 144] on span "Plan de relance" at bounding box center [61, 145] width 32 height 5
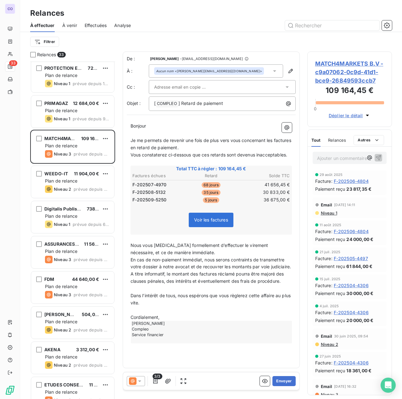
click at [140, 382] on icon at bounding box center [139, 381] width 6 height 6
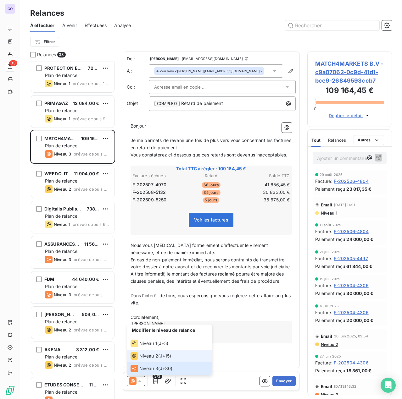
click at [140, 352] on div "Niveau 2" at bounding box center [144, 356] width 28 height 8
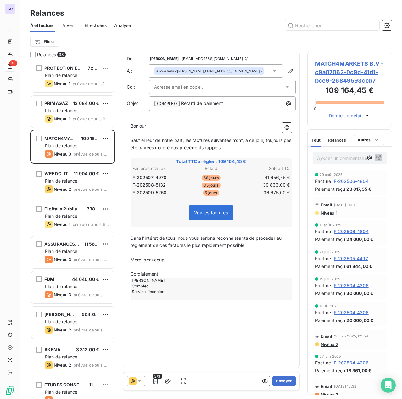
click at [175, 85] on input "text" at bounding box center [188, 86] width 68 height 9
click at [233, 72] on div "Aucun nom <[PERSON_NAME][EMAIL_ADDRESS][DOMAIN_NAME]>" at bounding box center [216, 70] width 134 height 13
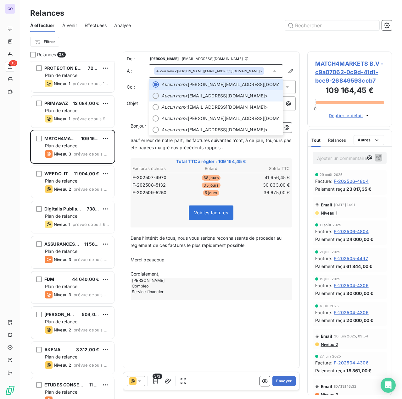
click at [206, 96] on span "Aucun nom <[EMAIL_ADDRESS][DOMAIN_NAME]>" at bounding box center [220, 96] width 118 height 6
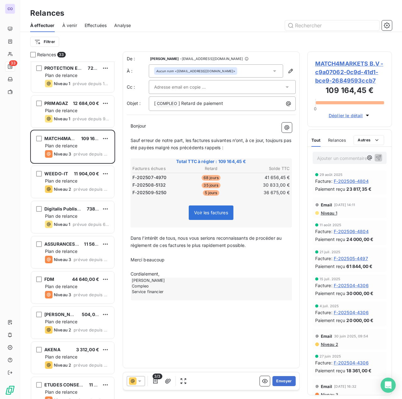
click at [185, 85] on input "text" at bounding box center [188, 86] width 68 height 9
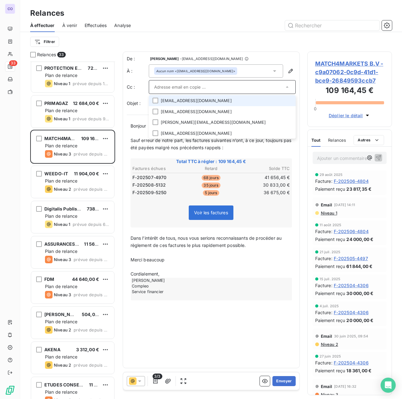
click at [173, 101] on li "[EMAIL_ADDRESS][DOMAIN_NAME]" at bounding box center [222, 100] width 147 height 11
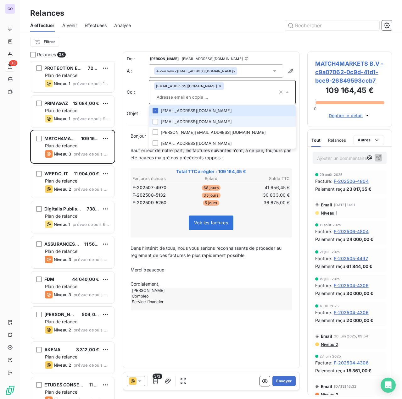
click at [169, 116] on li "[EMAIL_ADDRESS][DOMAIN_NAME]" at bounding box center [222, 121] width 147 height 11
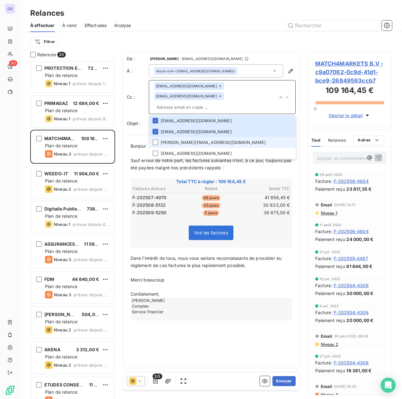
click at [168, 137] on li "[PERSON_NAME][EMAIL_ADDRESS][DOMAIN_NAME]" at bounding box center [222, 142] width 147 height 11
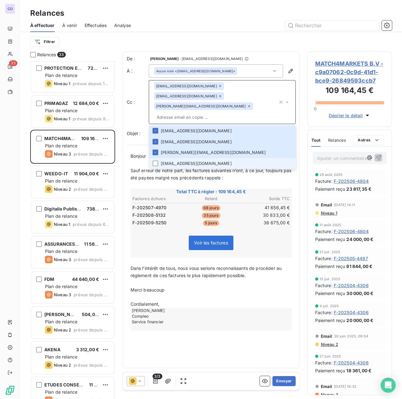
click at [168, 158] on li "[EMAIL_ADDRESS][DOMAIN_NAME]" at bounding box center [222, 163] width 147 height 11
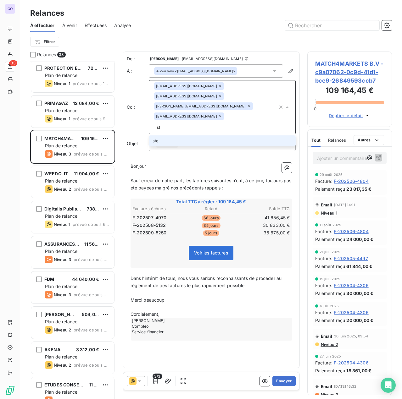
type input "s"
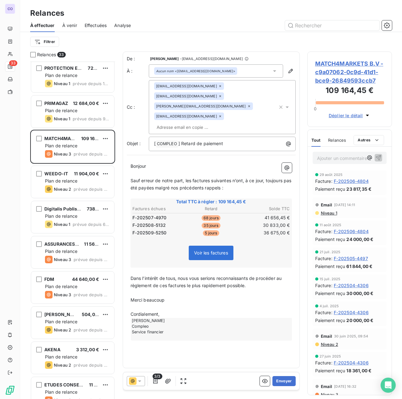
click at [249, 70] on div "Aucun nom <[EMAIL_ADDRESS][DOMAIN_NAME]>" at bounding box center [216, 70] width 134 height 13
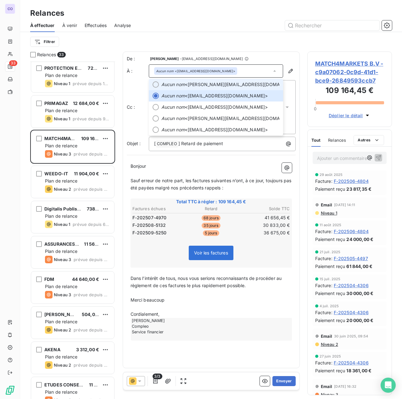
click at [247, 85] on span "Aucun nom <[PERSON_NAME][EMAIL_ADDRESS][DOMAIN_NAME]>" at bounding box center [220, 84] width 118 height 6
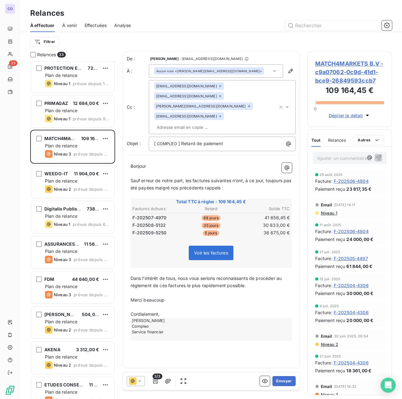
click at [175, 123] on input "text" at bounding box center [190, 127] width 73 height 9
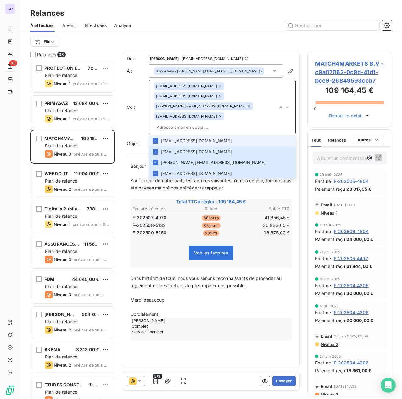
click at [175, 123] on input "text" at bounding box center [216, 127] width 124 height 9
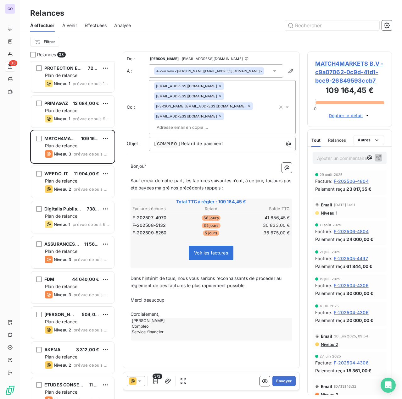
click at [130, 92] on div "Cc : [EMAIL_ADDRESS][DOMAIN_NAME] [EMAIL_ADDRESS][DOMAIN_NAME] [PERSON_NAME][EM…" at bounding box center [211, 107] width 169 height 54
drag, startPoint x: 176, startPoint y: 72, endPoint x: 222, endPoint y: 73, distance: 46.2
click at [222, 73] on div "Aucun nom <[PERSON_NAME][EMAIL_ADDRESS][DOMAIN_NAME]>" at bounding box center [209, 71] width 106 height 4
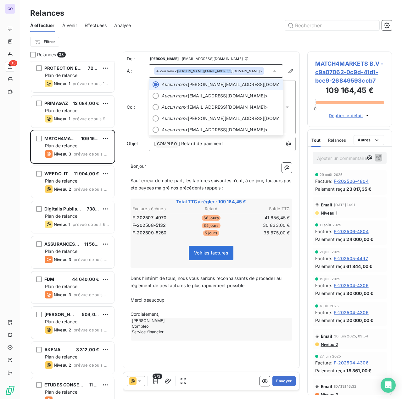
copy div "[PERSON_NAME][EMAIL_ADDRESS][DOMAIN_NAME]"
click at [131, 114] on div "De : [PERSON_NAME] - [EMAIL_ADDRESS][DOMAIN_NAME] À : Aucun nom <[PERSON_NAME][…" at bounding box center [211, 104] width 169 height 96
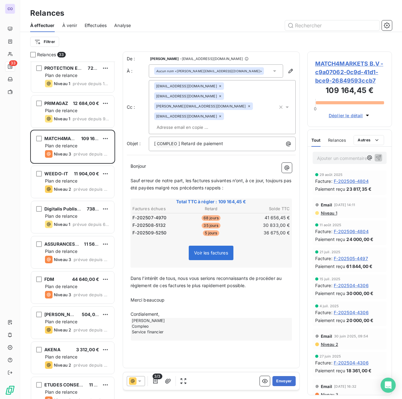
click at [168, 123] on input "text" at bounding box center [190, 127] width 73 height 9
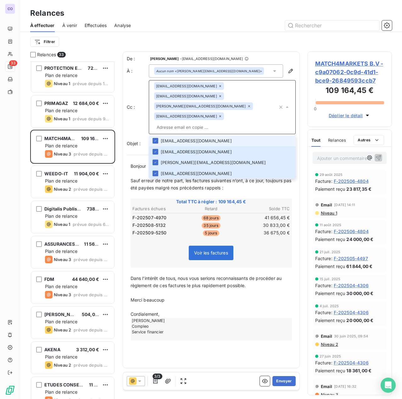
paste input "[PERSON_NAME][EMAIL_ADDRESS][DOMAIN_NAME]"
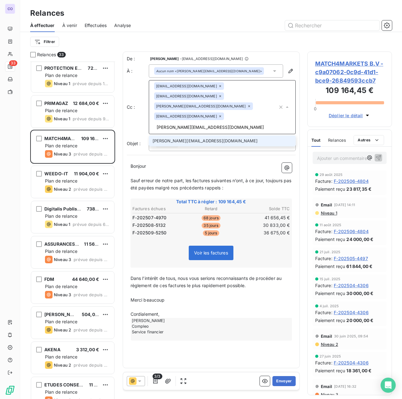
type input "[PERSON_NAME][EMAIL_ADDRESS][DOMAIN_NAME]"
click at [212, 135] on li "[PERSON_NAME][EMAIL_ADDRESS][DOMAIN_NAME]" at bounding box center [222, 140] width 147 height 11
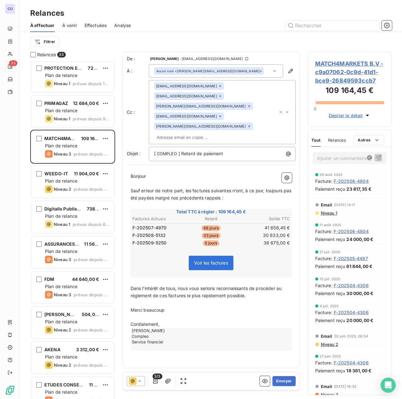
click at [233, 66] on div "Aucun nom <[PERSON_NAME][EMAIL_ADDRESS][DOMAIN_NAME]>" at bounding box center [216, 70] width 134 height 13
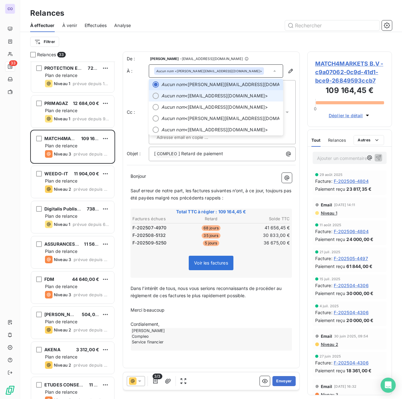
click at [199, 97] on span "Aucun nom <[EMAIL_ADDRESS][DOMAIN_NAME]>" at bounding box center [220, 96] width 118 height 6
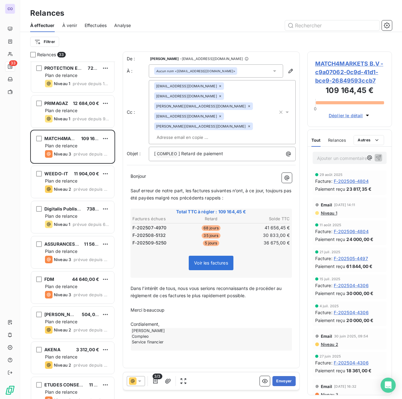
click at [218, 85] on icon at bounding box center [220, 86] width 4 height 4
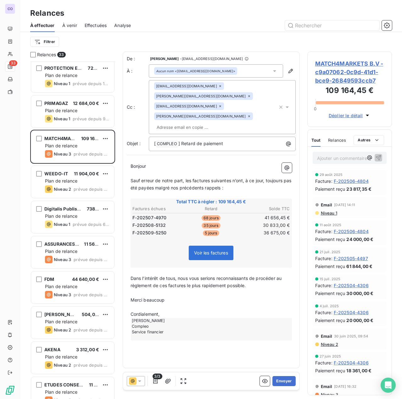
click at [135, 141] on span "Objet :" at bounding box center [134, 143] width 14 height 5
click at [191, 141] on span "] Retard de paiement" at bounding box center [200, 143] width 45 height 5
drag, startPoint x: 204, startPoint y: 268, endPoint x: 201, endPoint y: 268, distance: 3.2
click at [204, 275] on p "Dans l’intérêt de tous, nous vous serions reconnaissants de procéder au règleme…" at bounding box center [210, 282] width 161 height 14
click at [165, 311] on p "Cordialement," at bounding box center [210, 314] width 161 height 7
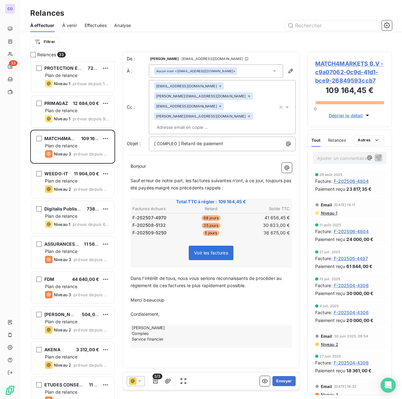
click at [168, 325] on div "[PERSON_NAME] Compleo Service financier" at bounding box center [211, 336] width 161 height 23
click at [165, 325] on div "[PERSON_NAME] Compleo Service financier" at bounding box center [211, 336] width 161 height 23
drag, startPoint x: 165, startPoint y: 307, endPoint x: 125, endPoint y: 307, distance: 40.5
click at [125, 307] on div "De : [PERSON_NAME] - [EMAIL_ADDRESS][DOMAIN_NAME] À : Aucun nom <[EMAIL_ADDRESS…" at bounding box center [211, 210] width 177 height 317
click at [158, 318] on p "﻿" at bounding box center [210, 321] width 161 height 7
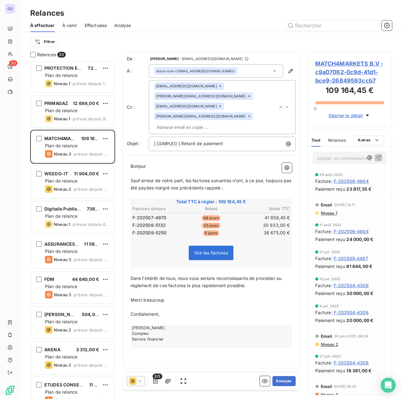
click at [165, 325] on div "[PERSON_NAME] Compleo Service financier" at bounding box center [211, 336] width 161 height 23
click at [289, 383] on button "Envoyer" at bounding box center [283, 381] width 23 height 10
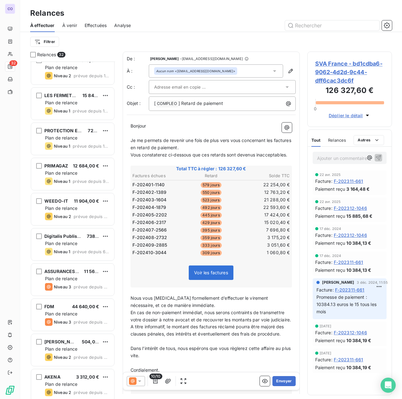
scroll to position [503, 0]
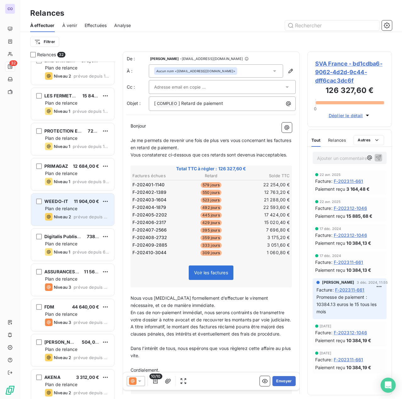
click at [72, 208] on span "Plan de relance" at bounding box center [61, 208] width 32 height 5
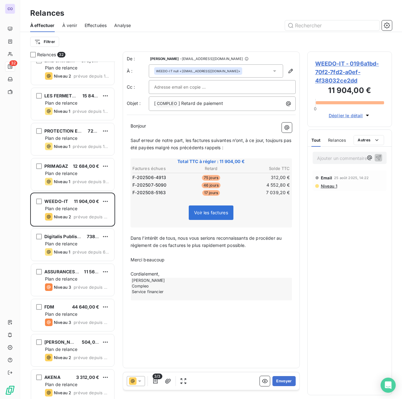
click at [175, 85] on input "text" at bounding box center [188, 86] width 68 height 9
click at [229, 73] on div "WEEDO-IT null <[EMAIL_ADDRESS][DOMAIN_NAME]>" at bounding box center [216, 70] width 134 height 13
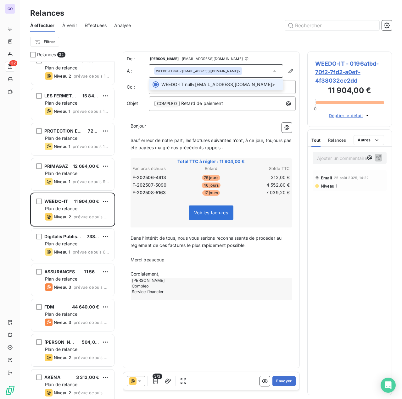
click at [229, 73] on div "WEEDO-IT null <[EMAIL_ADDRESS][DOMAIN_NAME]>" at bounding box center [216, 70] width 134 height 13
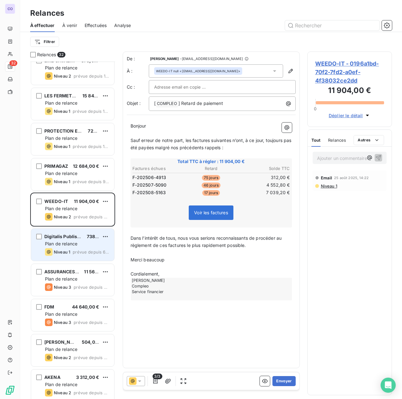
click at [55, 237] on span "Digitalis Publishing GmbHK" at bounding box center [74, 236] width 61 height 5
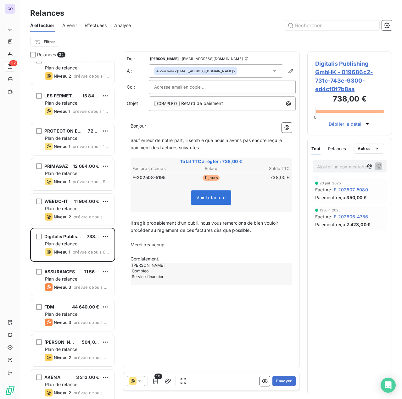
click at [179, 88] on input "text" at bounding box center [188, 86] width 68 height 9
click at [236, 71] on div "Aucun nom <[PERSON_NAME][EMAIL_ADDRESS][DOMAIN_NAME]>" at bounding box center [216, 70] width 134 height 13
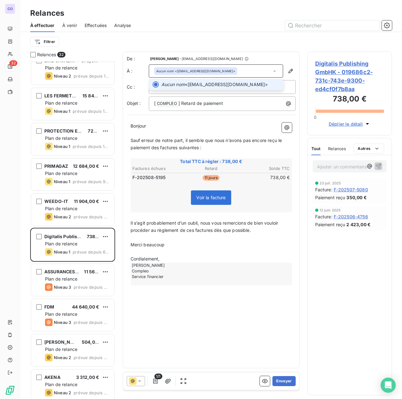
click at [238, 70] on div "Aucun nom <[PERSON_NAME][EMAIL_ADDRESS][DOMAIN_NAME]>" at bounding box center [216, 70] width 134 height 13
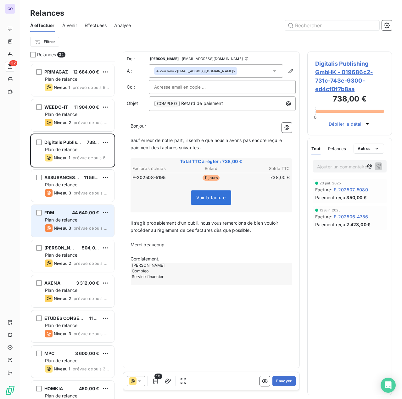
scroll to position [629, 0]
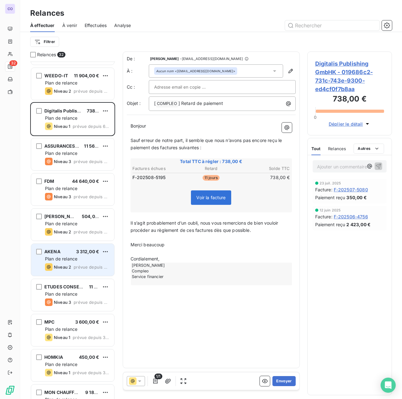
click at [64, 247] on div "AKENA 3 312,00 € Plan de relance Niveau 2 prévue depuis 5 jours" at bounding box center [72, 260] width 83 height 32
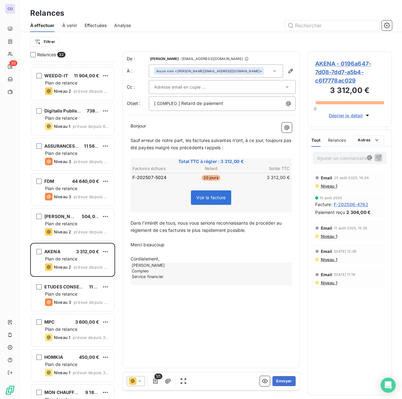
click at [186, 86] on input "text" at bounding box center [188, 86] width 68 height 9
click at [183, 100] on li "[EMAIL_ADDRESS][DOMAIN_NAME]" at bounding box center [222, 100] width 147 height 11
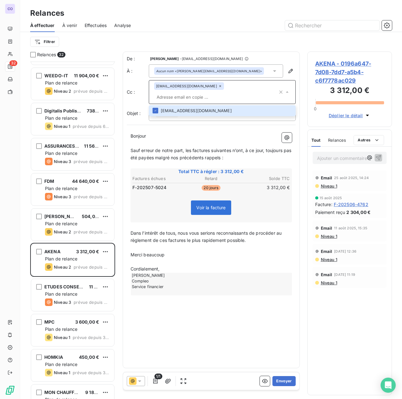
click at [158, 133] on p "Bonjour ﻿ ﻿ ﻿" at bounding box center [210, 136] width 161 height 7
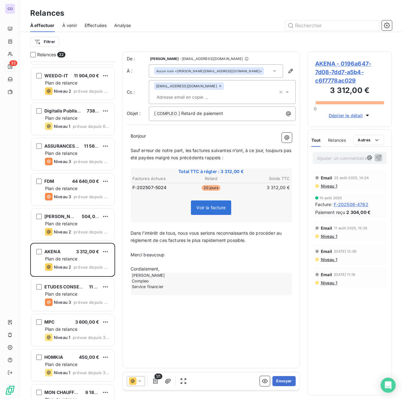
click at [146, 133] on span "Bonjour" at bounding box center [138, 135] width 16 height 5
click at [283, 377] on button "Envoyer" at bounding box center [283, 381] width 23 height 10
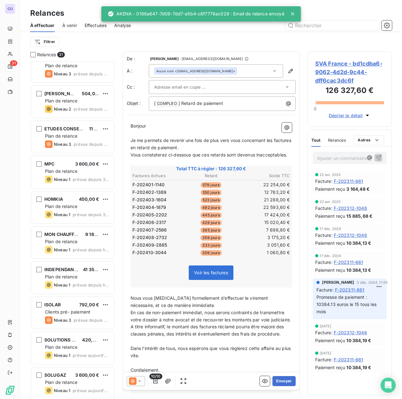
scroll to position [754, 0]
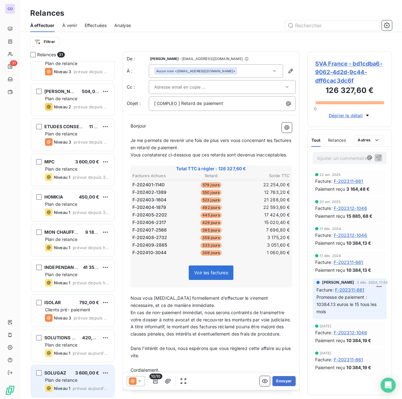
click at [61, 382] on span "Plan de relance" at bounding box center [61, 380] width 32 height 5
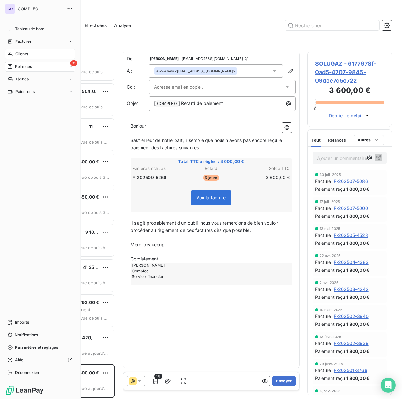
click at [13, 52] on div "Clients" at bounding box center [40, 54] width 70 height 10
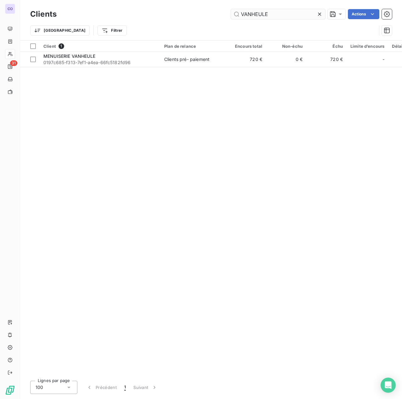
click at [280, 18] on input "VANHEULE" at bounding box center [278, 14] width 94 height 10
click at [280, 14] on input "VANHEULE" at bounding box center [278, 14] width 94 height 10
click at [279, 14] on input "VANHEULE" at bounding box center [278, 14] width 94 height 10
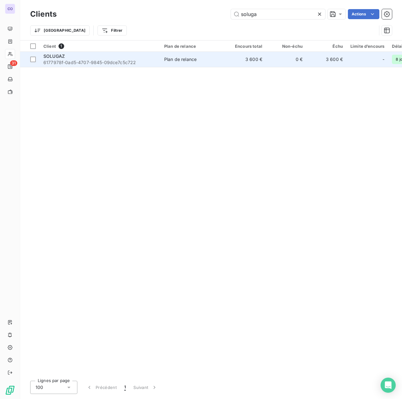
type input "soluga"
click at [129, 62] on span "6177978f-0ad5-4707-9845-09dce7c5c722" at bounding box center [99, 62] width 113 height 6
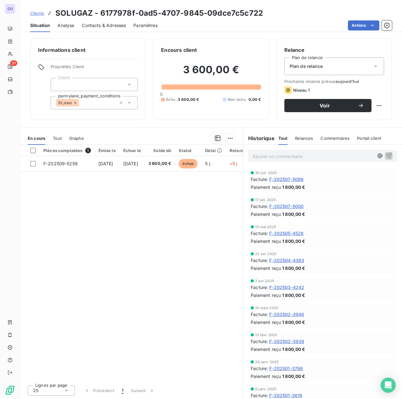
click at [350, 68] on div "Plan de relance" at bounding box center [334, 67] width 100 height 18
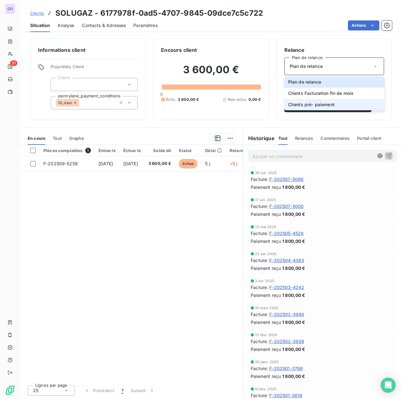
click at [326, 103] on span "Clients pré- paiement" at bounding box center [311, 105] width 47 height 6
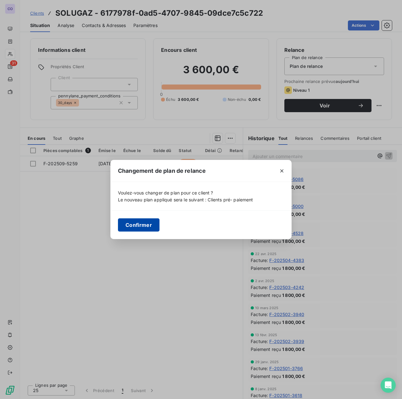
click at [138, 221] on button "Confirmer" at bounding box center [138, 224] width 41 height 13
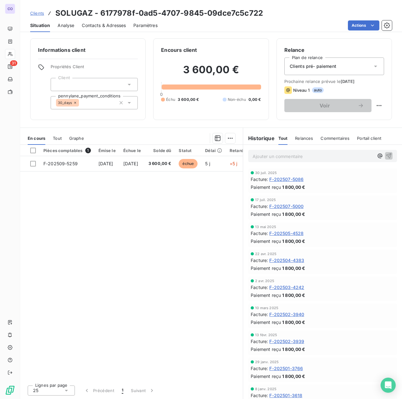
click at [127, 217] on div "Pièces comptables 1 Émise le Échue le Solde dû Statut Délai Retard F-202509-525…" at bounding box center [131, 262] width 223 height 235
click at [120, 242] on div "Pièces comptables 1 Émise le Échue le Solde dû Statut Délai Retard F-202509-525…" at bounding box center [131, 262] width 223 height 235
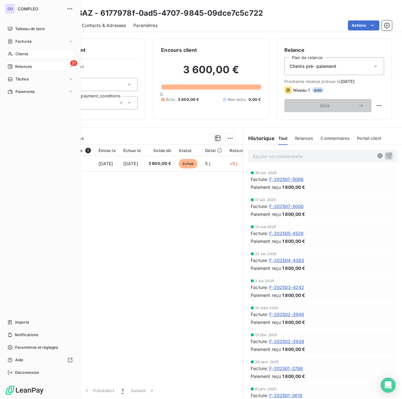
click at [29, 65] on span "Relances" at bounding box center [23, 67] width 17 height 6
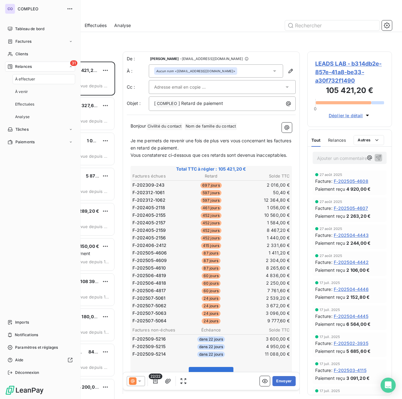
scroll to position [333, 80]
click at [34, 79] on span "À effectuer" at bounding box center [25, 79] width 20 height 6
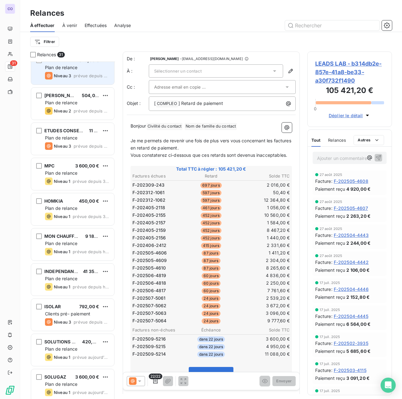
scroll to position [754, 0]
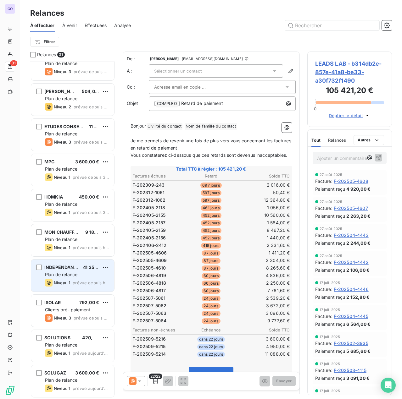
click at [77, 278] on div "INDEPENDANCE ROYALE 41 352,00 € Plan de relance Niveau 1 prévue depuis [DATE]" at bounding box center [72, 276] width 83 height 32
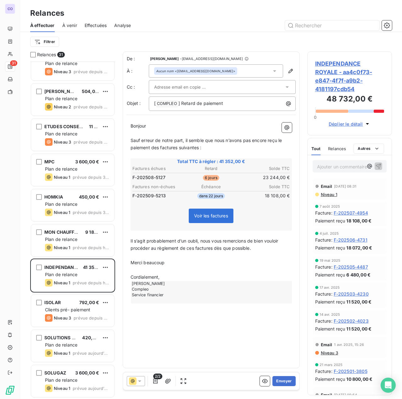
click at [184, 86] on input "text" at bounding box center [188, 86] width 68 height 9
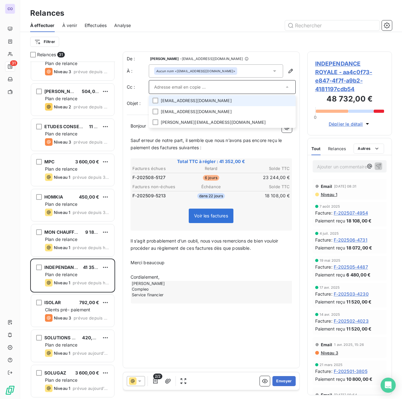
click at [177, 102] on li "[EMAIL_ADDRESS][DOMAIN_NAME]" at bounding box center [222, 100] width 147 height 11
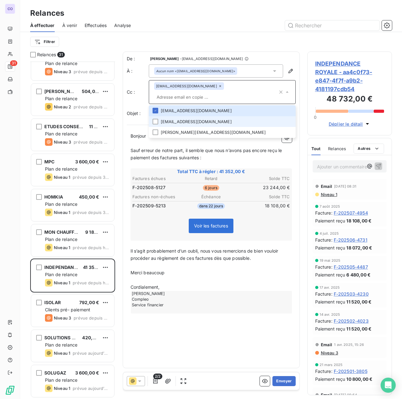
click at [171, 122] on li "[EMAIL_ADDRESS][DOMAIN_NAME]" at bounding box center [222, 121] width 147 height 11
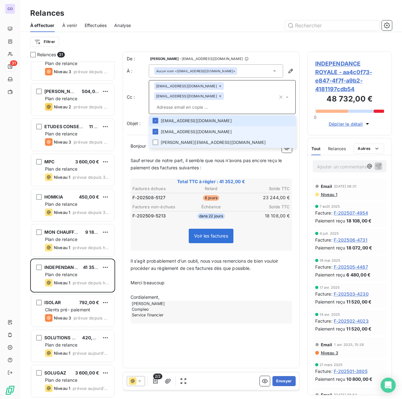
click at [171, 141] on li "[PERSON_NAME][EMAIL_ADDRESS][DOMAIN_NAME]" at bounding box center [222, 142] width 147 height 11
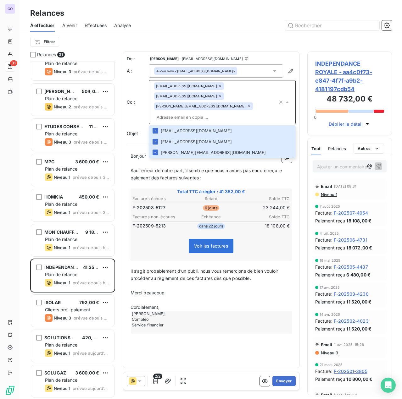
click at [179, 113] on input "text" at bounding box center [216, 117] width 124 height 9
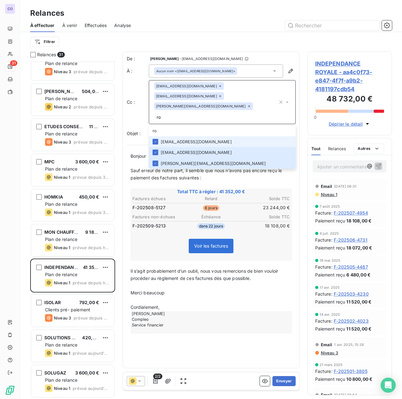
type input "r"
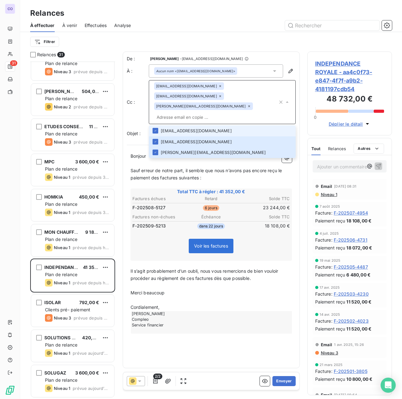
paste input "[PERSON_NAME][EMAIL_ADDRESS][DOMAIN_NAME]"
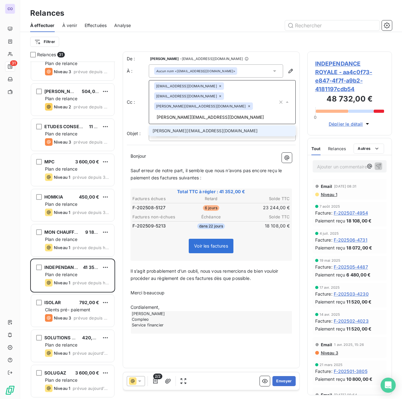
drag, startPoint x: 190, startPoint y: 117, endPoint x: 155, endPoint y: 118, distance: 35.2
click at [155, 118] on input "[PERSON_NAME][EMAIL_ADDRESS][DOMAIN_NAME]" at bounding box center [216, 117] width 124 height 9
type input "[EMAIL_ADDRESS][DOMAIN_NAME]"
click at [158, 135] on li "[EMAIL_ADDRESS][DOMAIN_NAME]" at bounding box center [222, 130] width 147 height 11
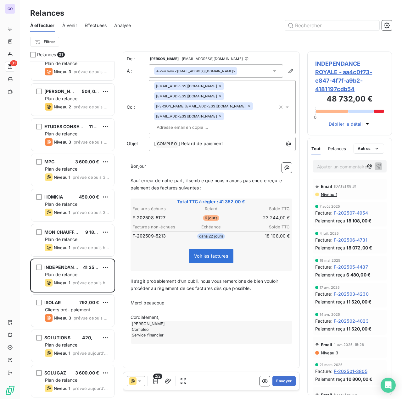
click at [140, 110] on div "Cc : [EMAIL_ADDRESS][DOMAIN_NAME] [EMAIL_ADDRESS][DOMAIN_NAME] [DOMAIN_NAME][EM…" at bounding box center [211, 107] width 169 height 54
click at [285, 382] on button "Envoyer" at bounding box center [283, 381] width 23 height 10
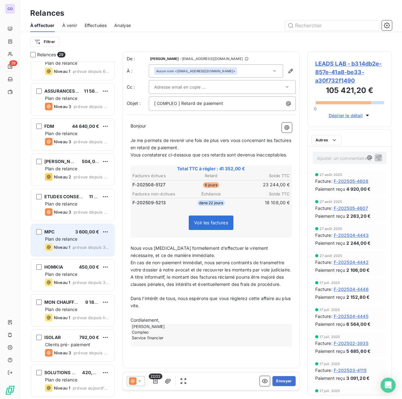
scroll to position [683, 0]
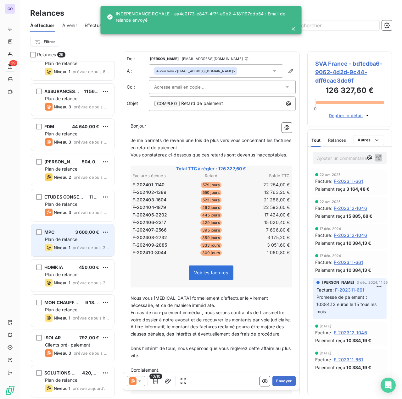
scroll to position [683, 0]
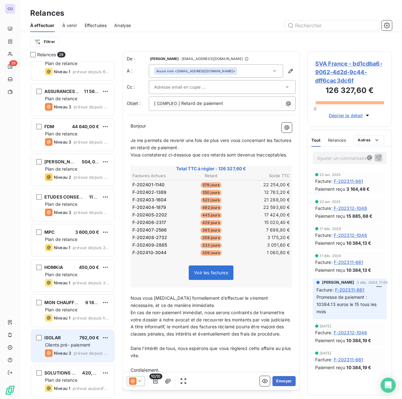
click at [63, 340] on div "ISOLAR 792,00 € Clients pré- paiement Niveau 3 prévue depuis [DATE]" at bounding box center [72, 346] width 83 height 32
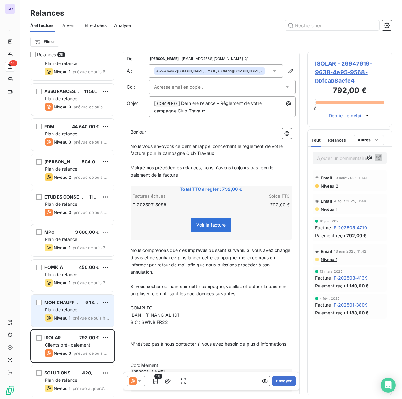
scroll to position [1, 0]
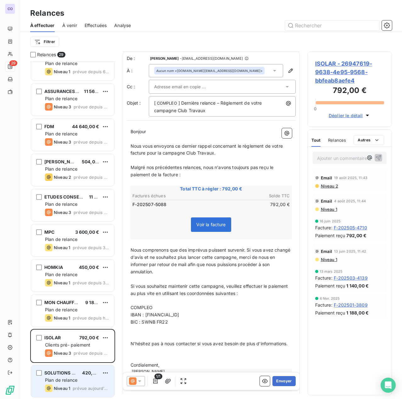
click at [74, 376] on div "SOLUTIONS AZUR 420,00 € Plan de relance Niveau 1 prévue [DATE]" at bounding box center [72, 381] width 83 height 32
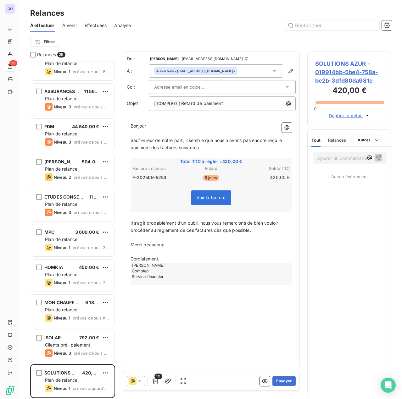
click at [148, 125] on p "Bonjour ﻿ ﻿ ﻿" at bounding box center [210, 126] width 161 height 7
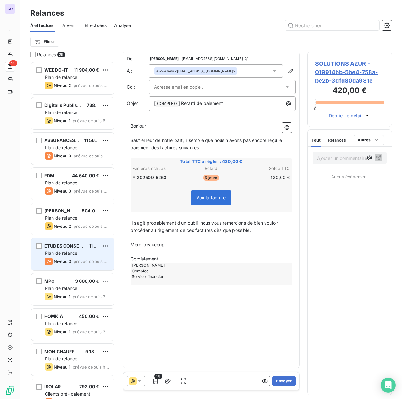
scroll to position [620, 0]
